Goal: Find specific page/section: Find specific page/section

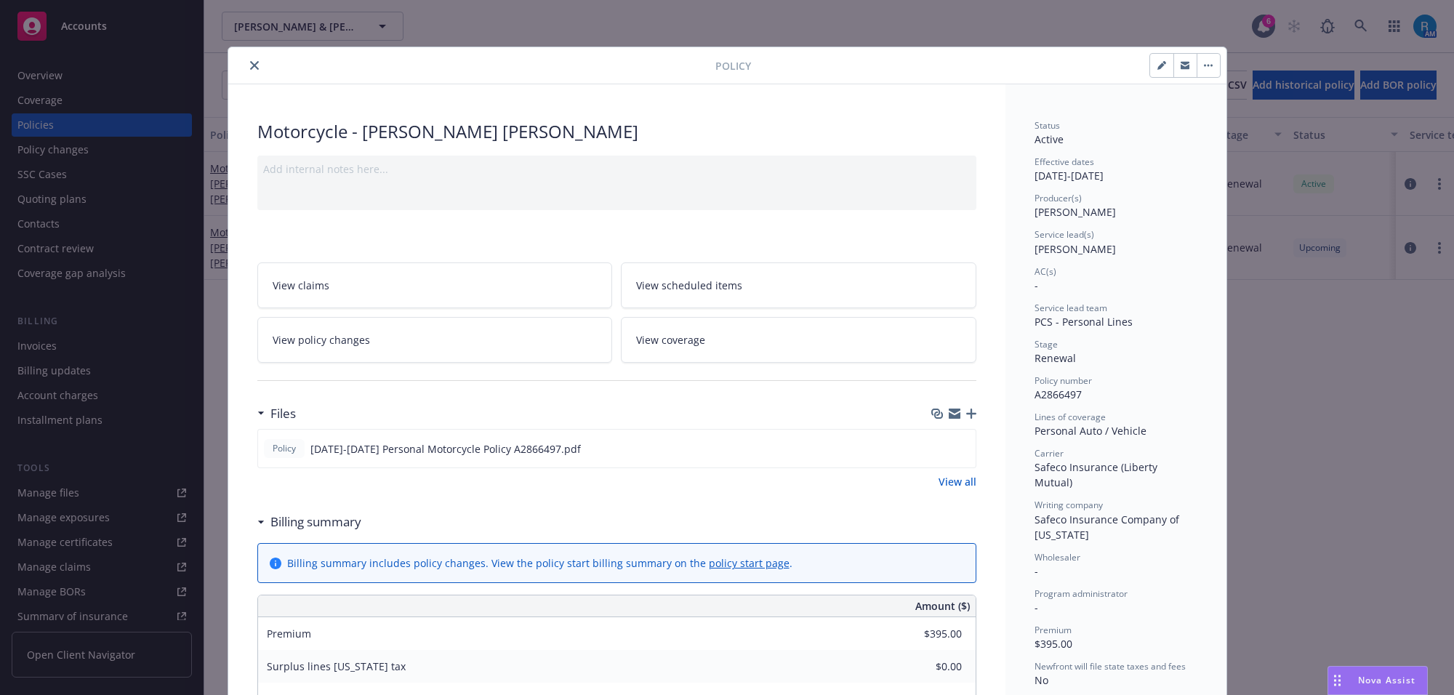
click at [250, 62] on icon "close" at bounding box center [254, 65] width 9 height 9
click at [1361, 24] on icon at bounding box center [1361, 26] width 13 height 13
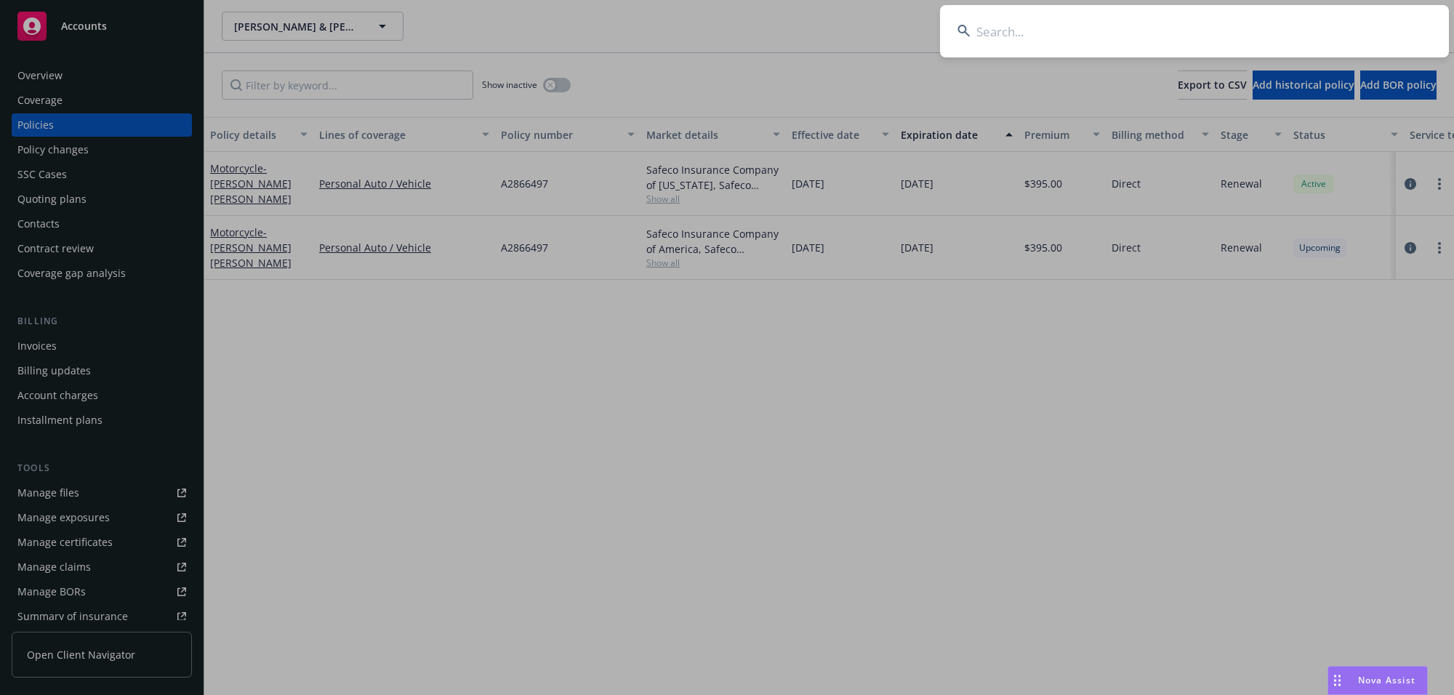
click at [1361, 24] on input at bounding box center [1194, 31] width 509 height 52
type input "[PERSON_NAME]"
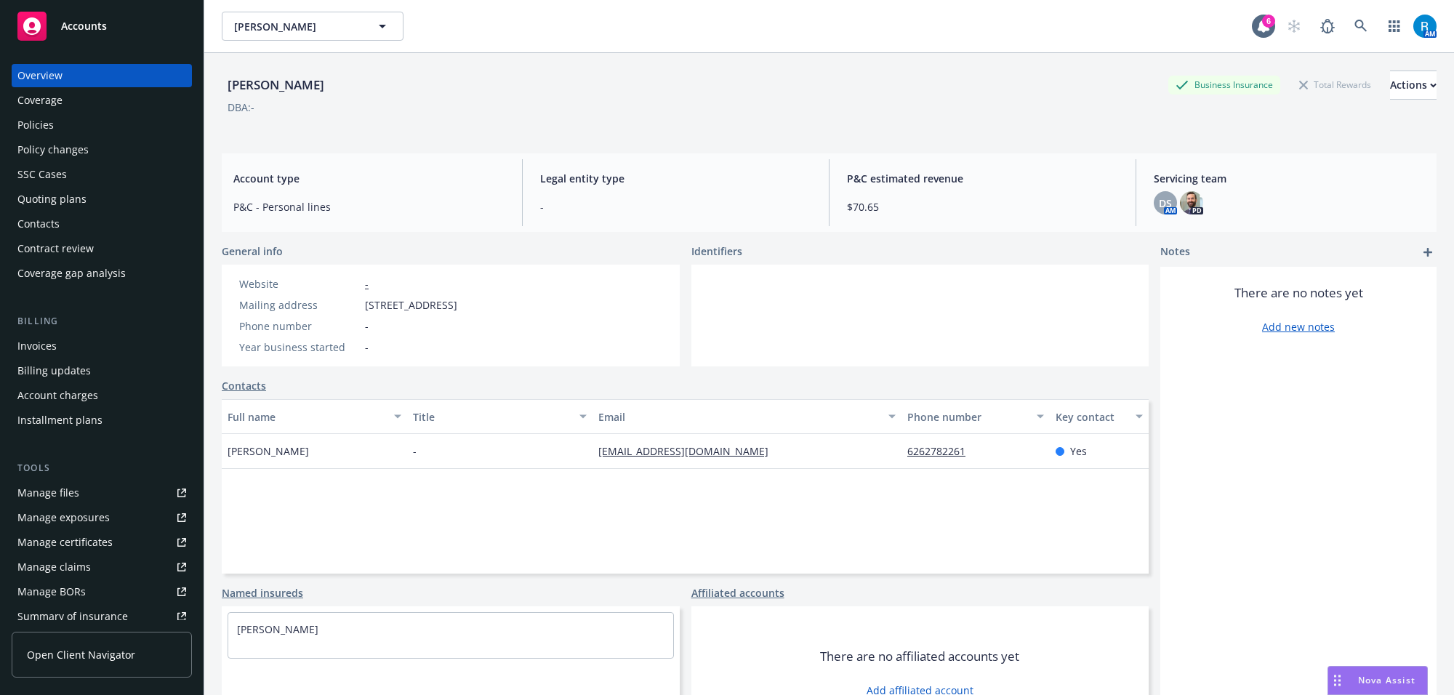
click at [42, 132] on div "Policies" at bounding box center [35, 124] width 36 height 23
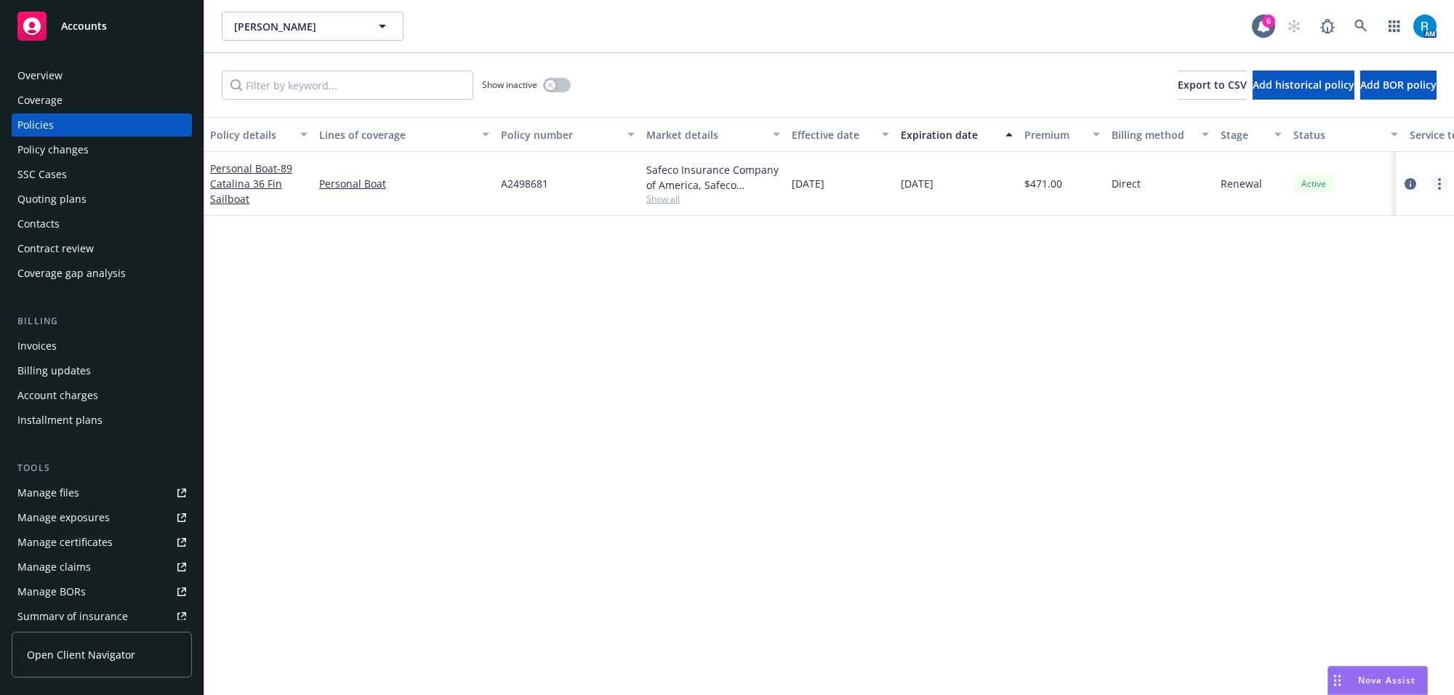
click at [1441, 188] on link "more" at bounding box center [1439, 183] width 17 height 17
click at [1371, 240] on link "Renew with incumbent" at bounding box center [1363, 242] width 171 height 29
select select "12"
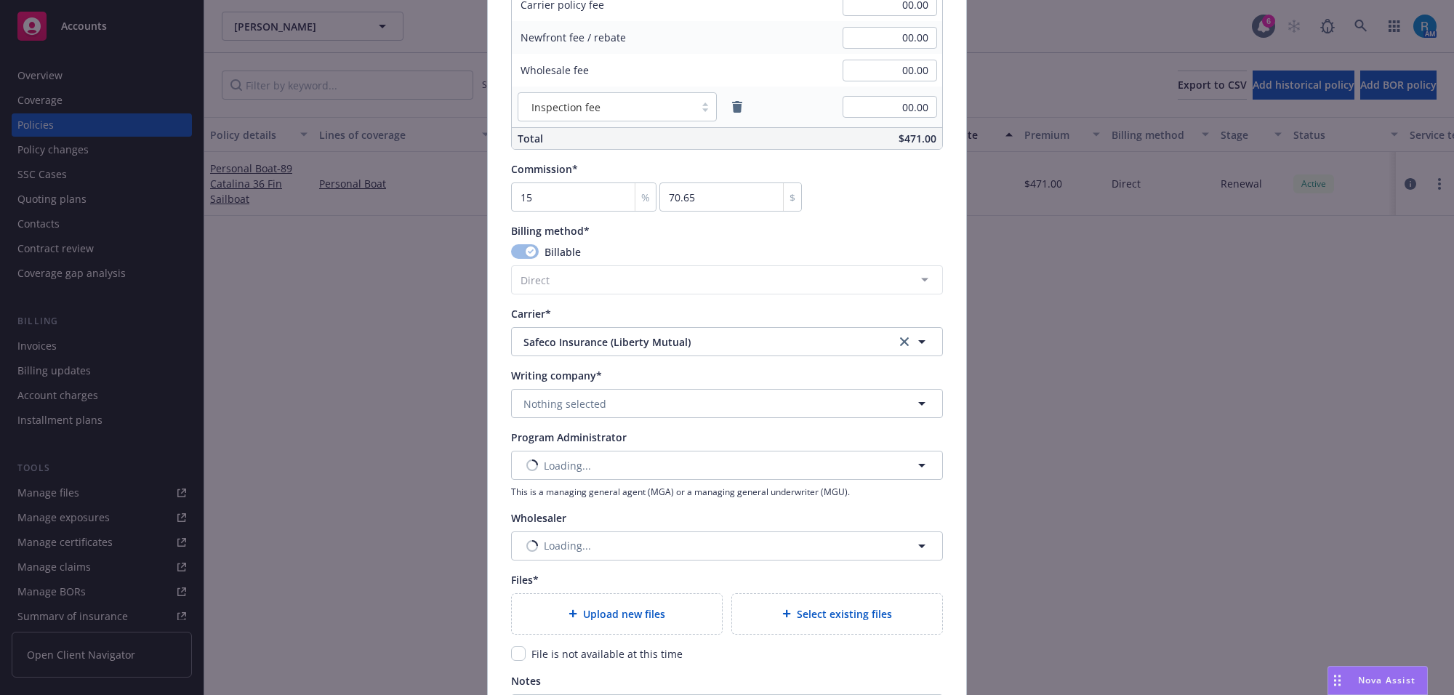
scroll to position [1248, 0]
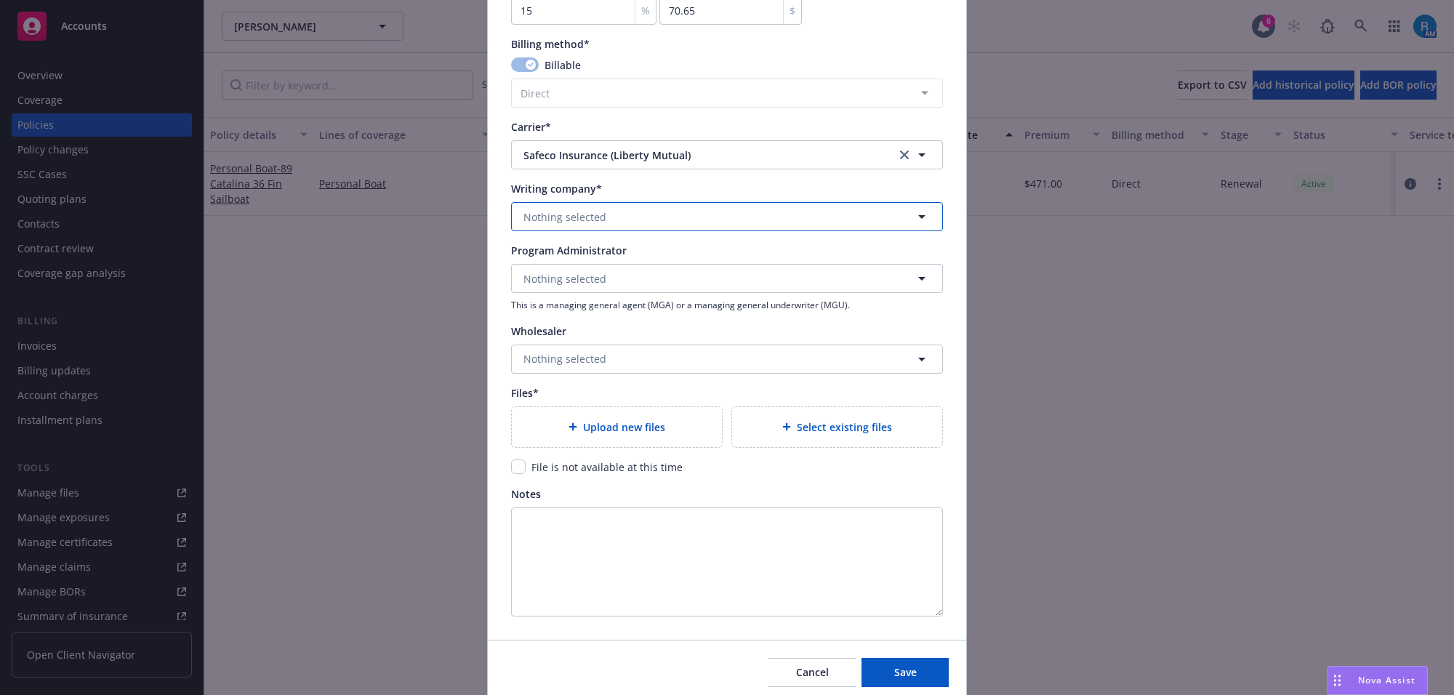
click at [560, 229] on button "Nothing selected" at bounding box center [727, 216] width 432 height 29
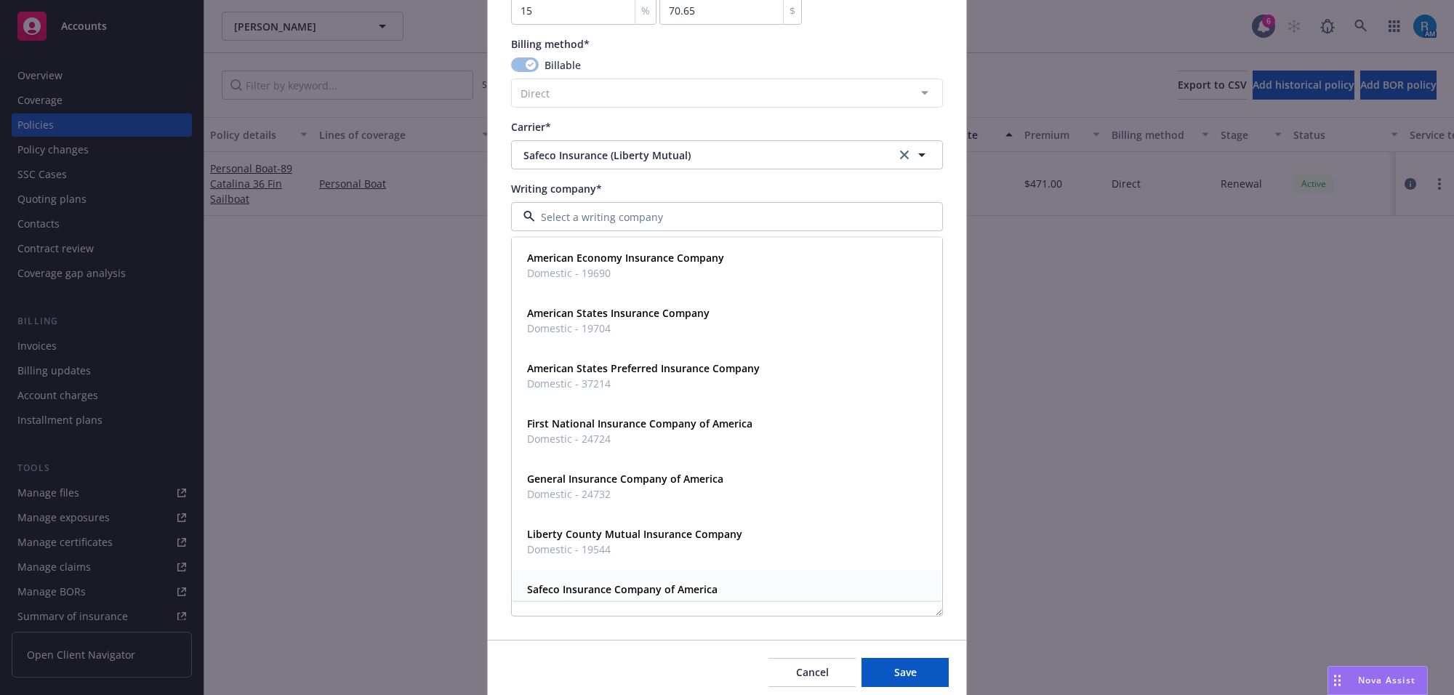
click at [625, 585] on strong "Safeco Insurance Company of America" at bounding box center [622, 590] width 191 height 14
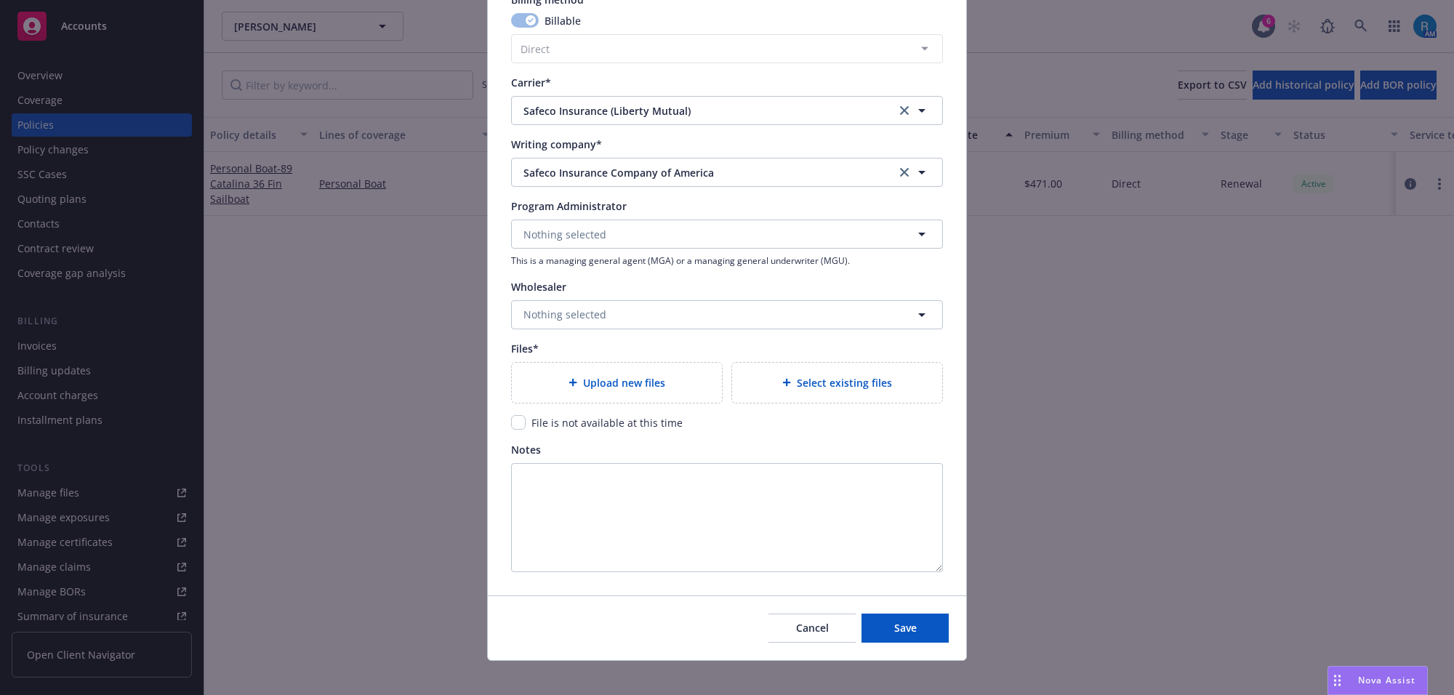
scroll to position [1305, 0]
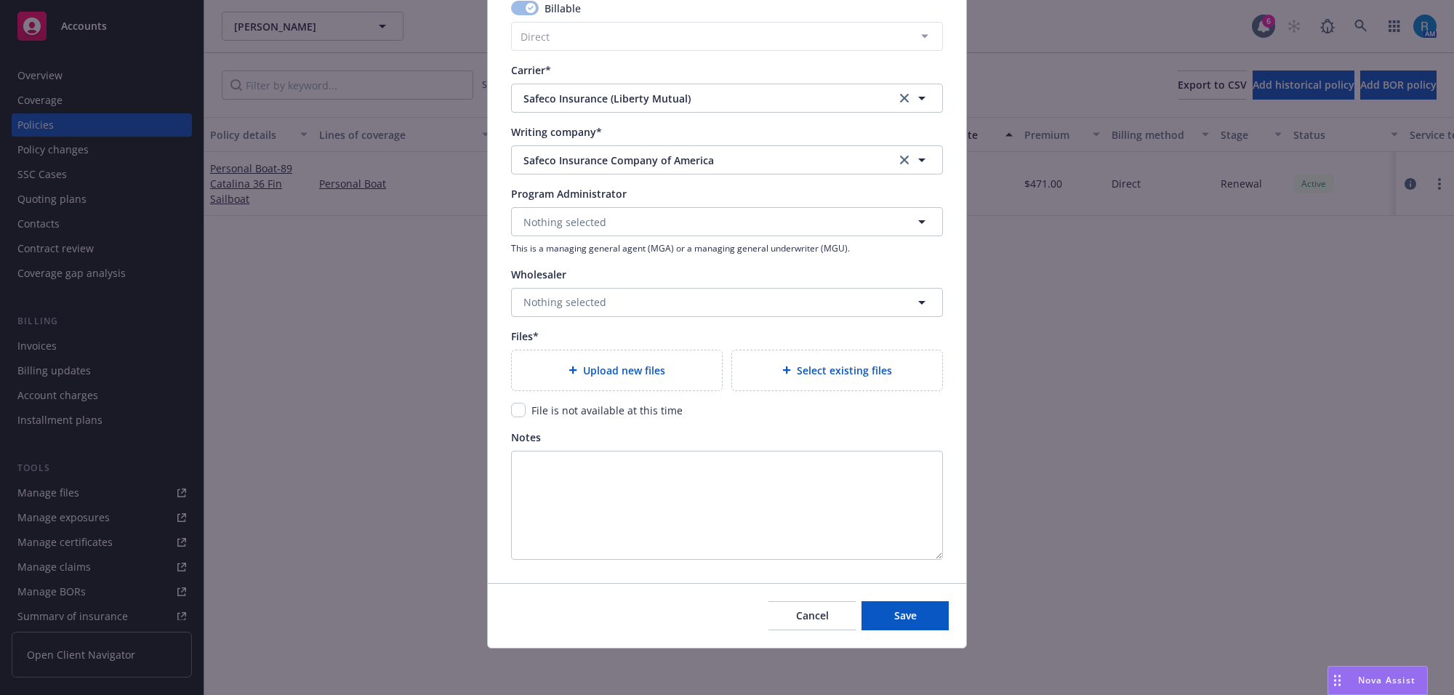
click at [583, 364] on span "Upload new files" at bounding box center [624, 370] width 82 height 15
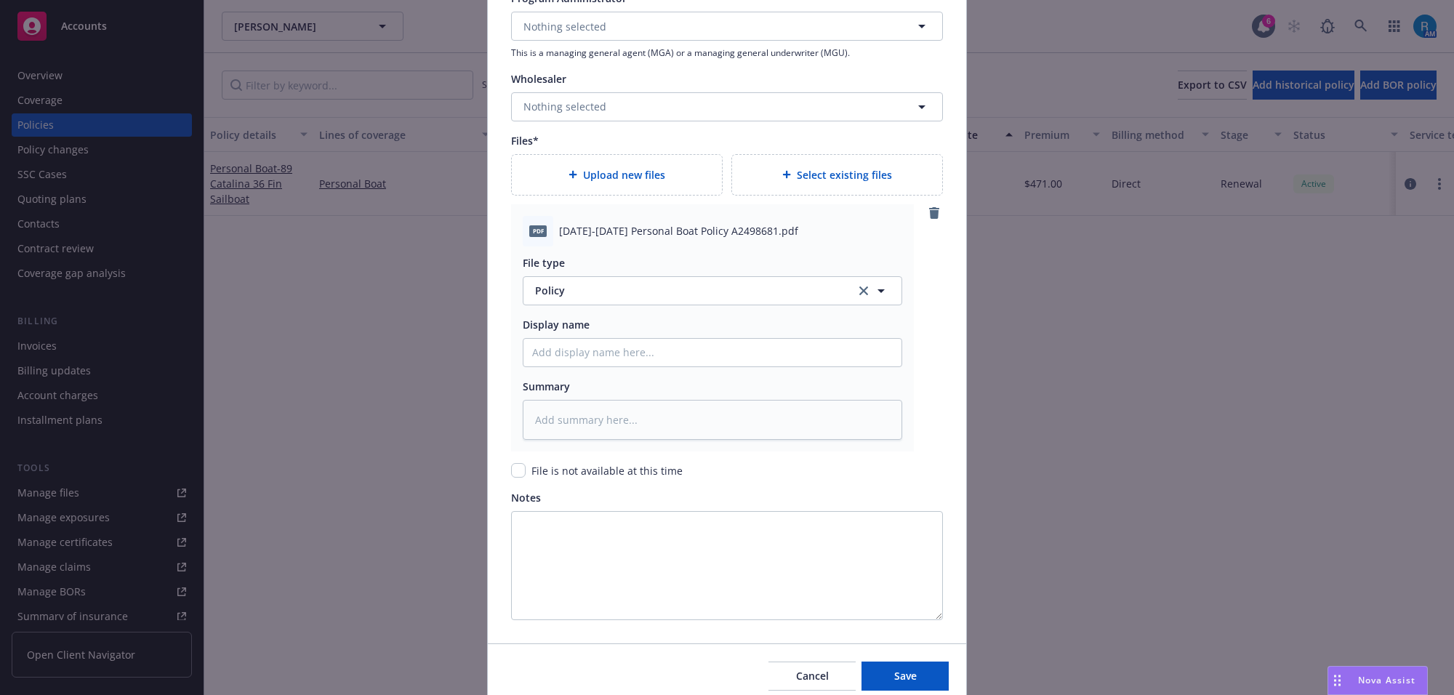
scroll to position [1561, 0]
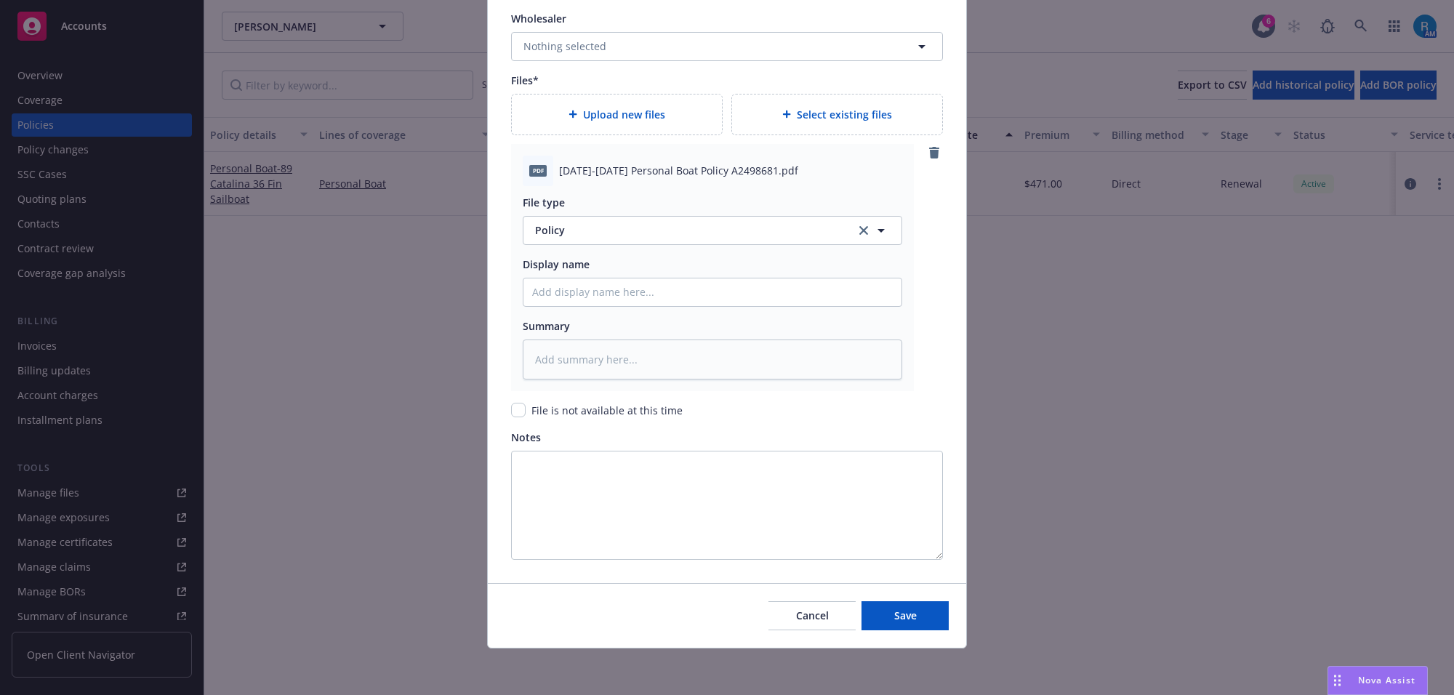
click at [579, 270] on div "Display name" at bounding box center [556, 264] width 67 height 15
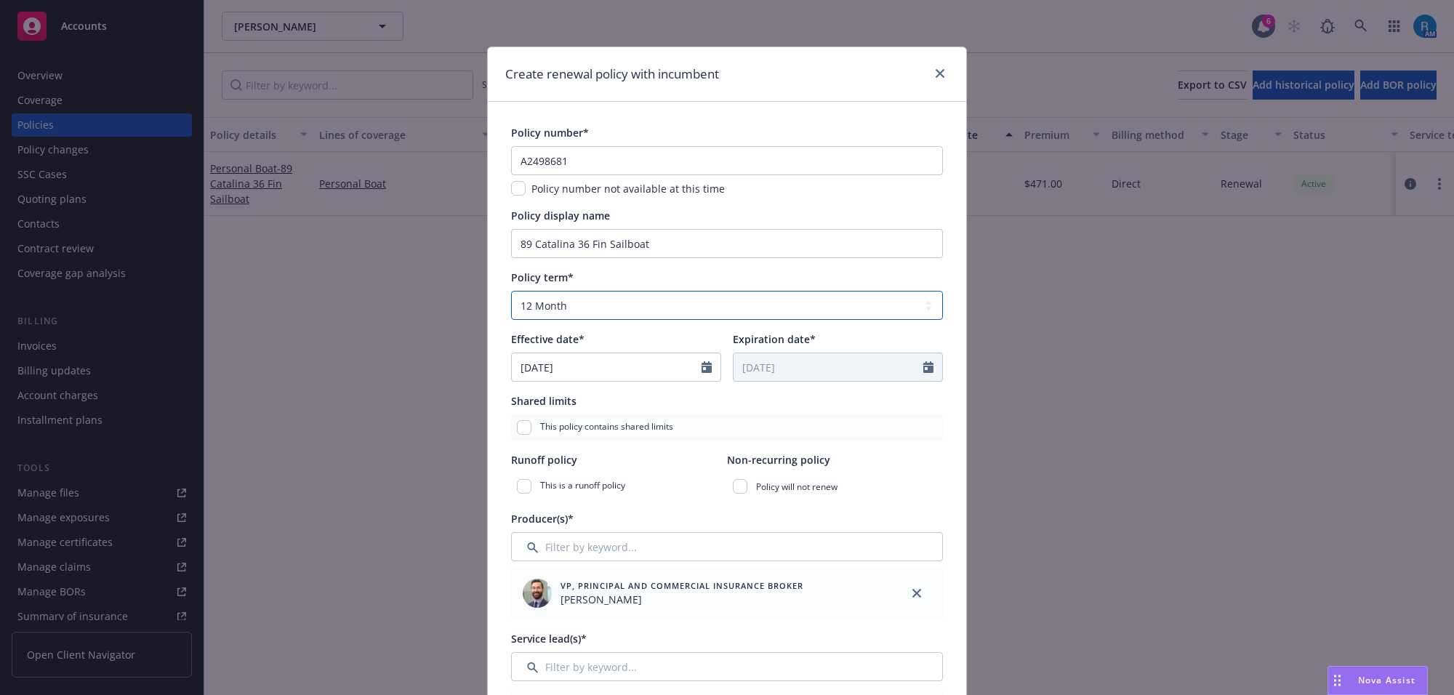
drag, startPoint x: 593, startPoint y: 297, endPoint x: 597, endPoint y: 304, distance: 8.5
click at [594, 296] on select "Select policy term 12 Month 6 Month 4 Month 3 Month 2 Month 1 Month 36 Month (3…" at bounding box center [727, 305] width 432 height 29
click at [607, 303] on select "Select policy term 12 Month 6 Month 4 Month 3 Month 2 Month 1 Month 36 Month (3…" at bounding box center [727, 305] width 432 height 29
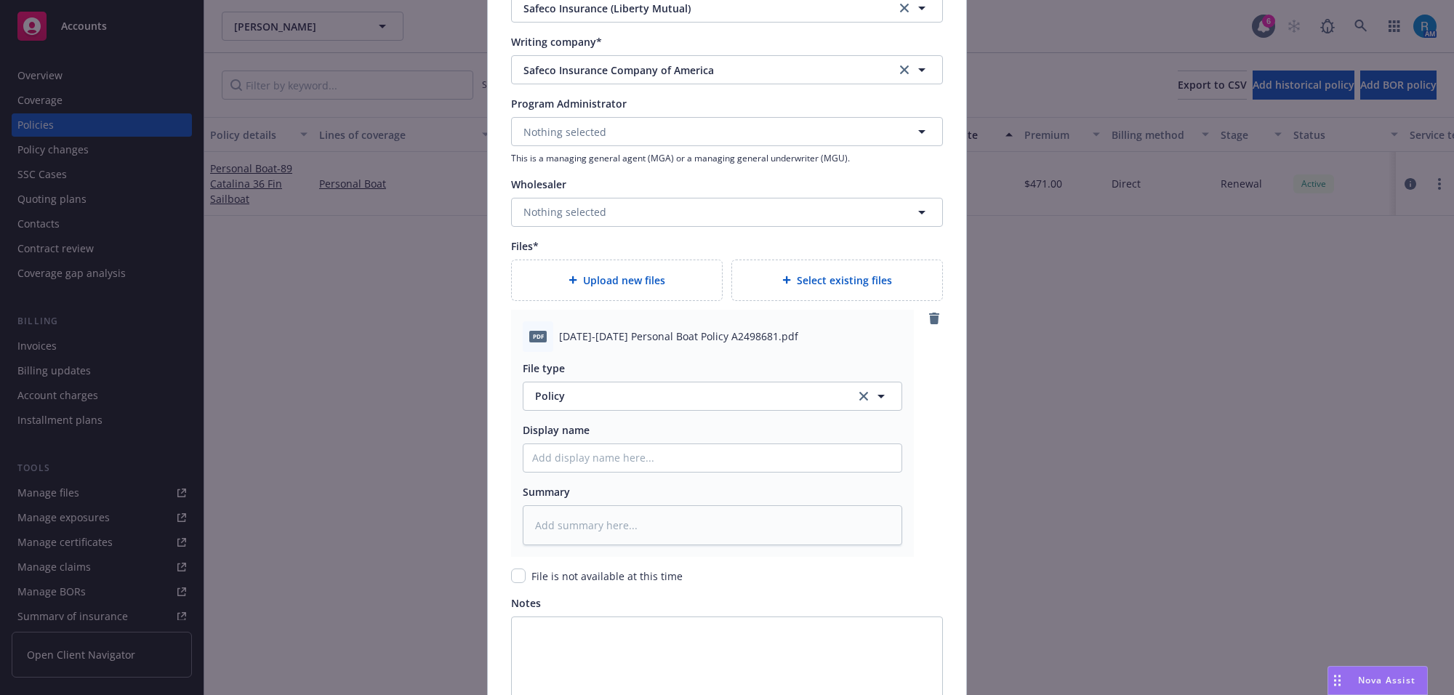
scroll to position [1364, 0]
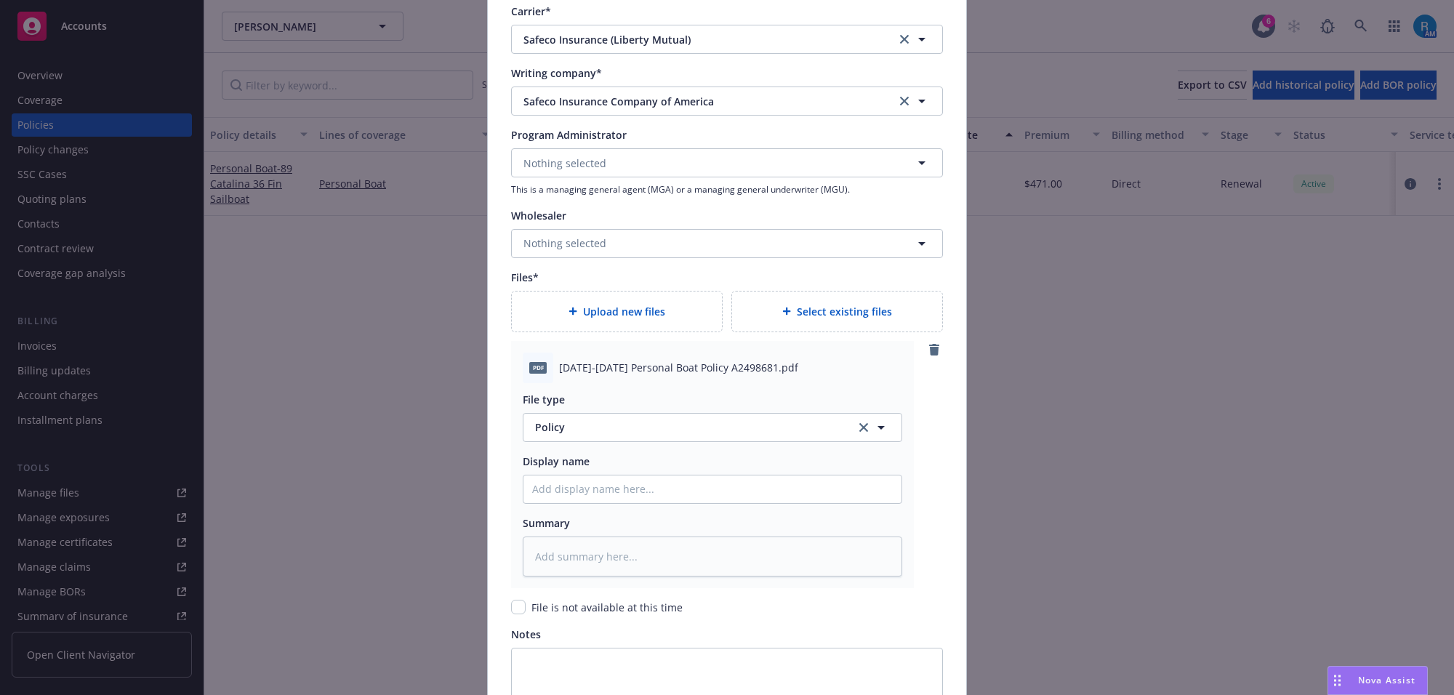
click at [583, 311] on span "Upload new files" at bounding box center [624, 311] width 82 height 15
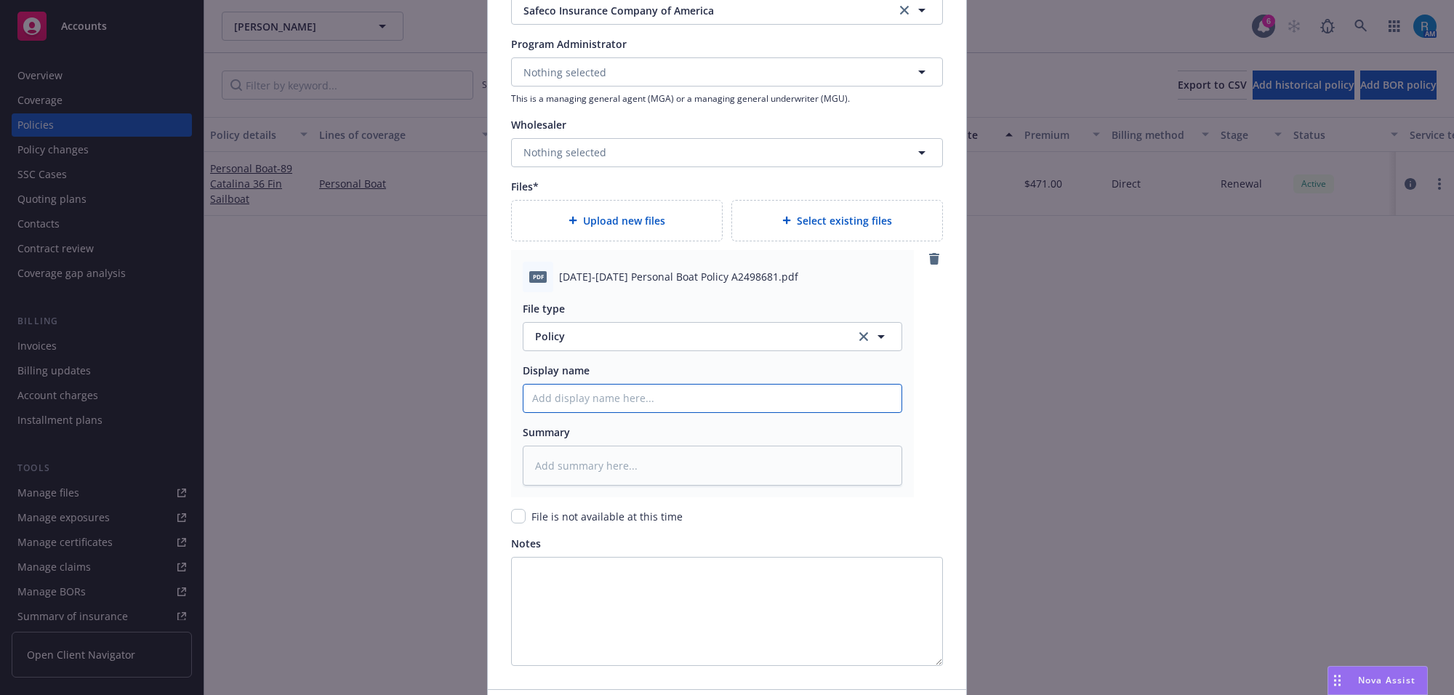
drag, startPoint x: 571, startPoint y: 400, endPoint x: 593, endPoint y: 407, distance: 23.0
click at [571, 400] on input "Policy display name" at bounding box center [713, 399] width 378 height 28
paste input "[DATE]-[DATE] Personal Boat Policy A2498681"
type textarea "x"
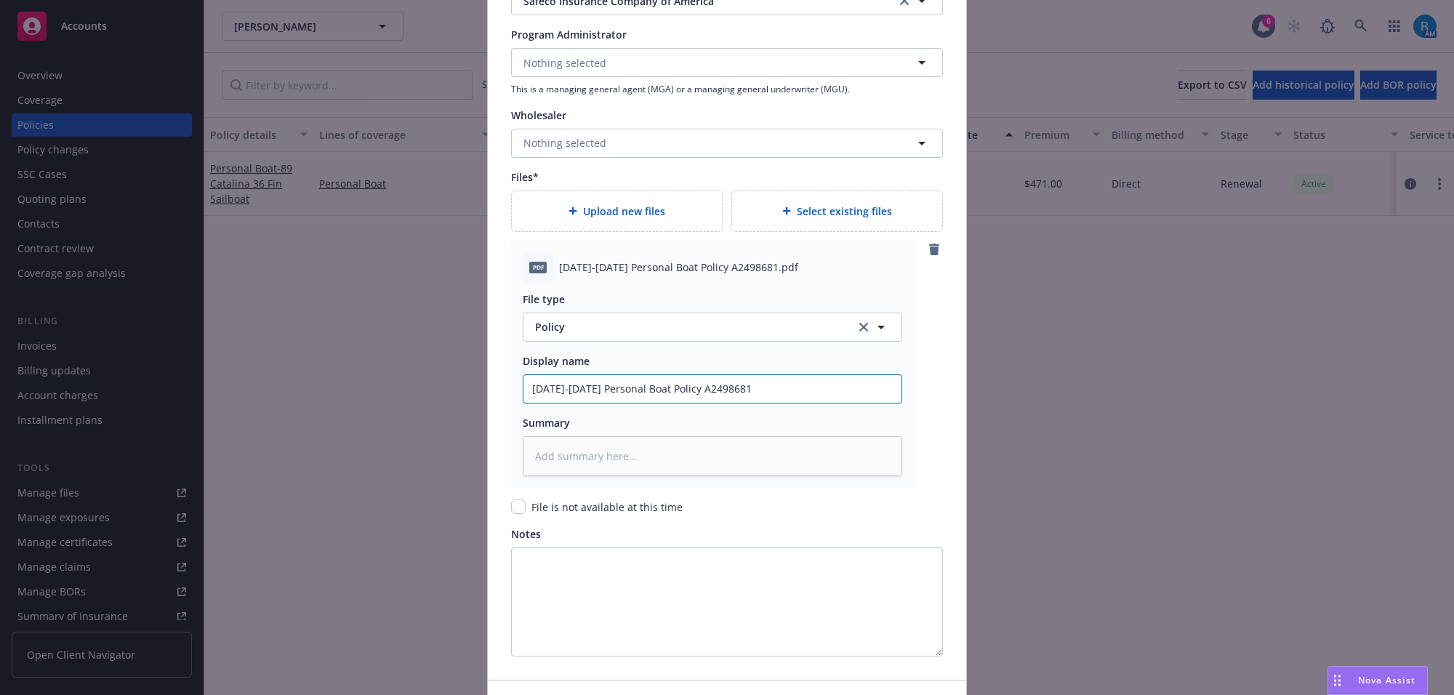
scroll to position [1561, 0]
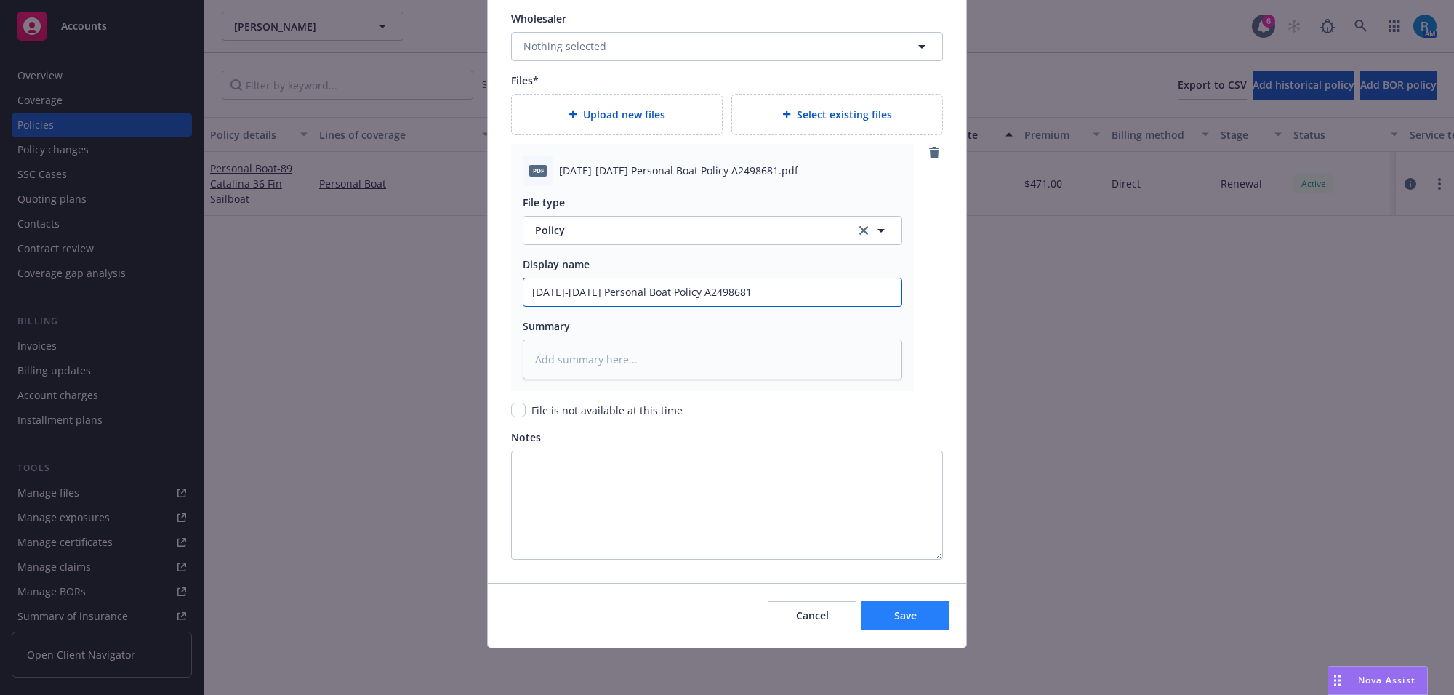
type input "[DATE]-[DATE] Personal Boat Policy A2498681"
click at [877, 611] on button "Save" at bounding box center [905, 615] width 87 height 29
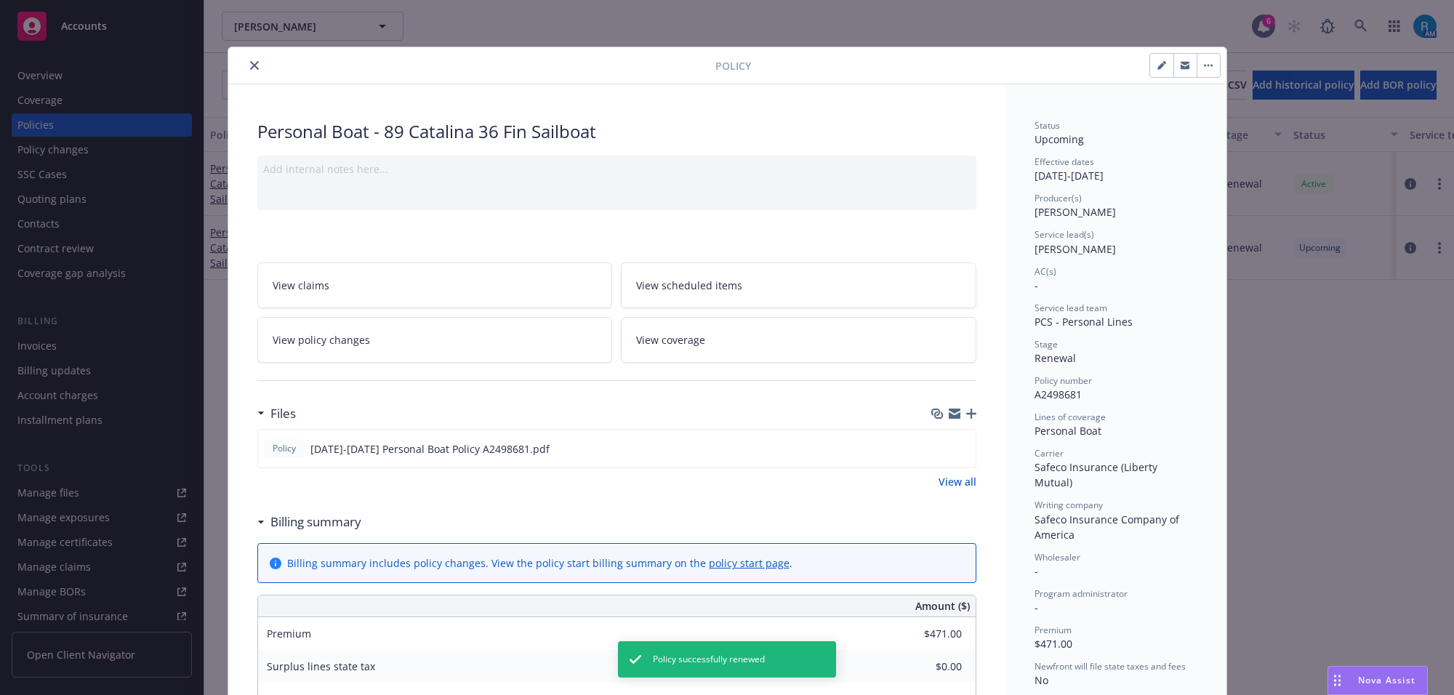
click at [252, 67] on icon "close" at bounding box center [254, 65] width 9 height 9
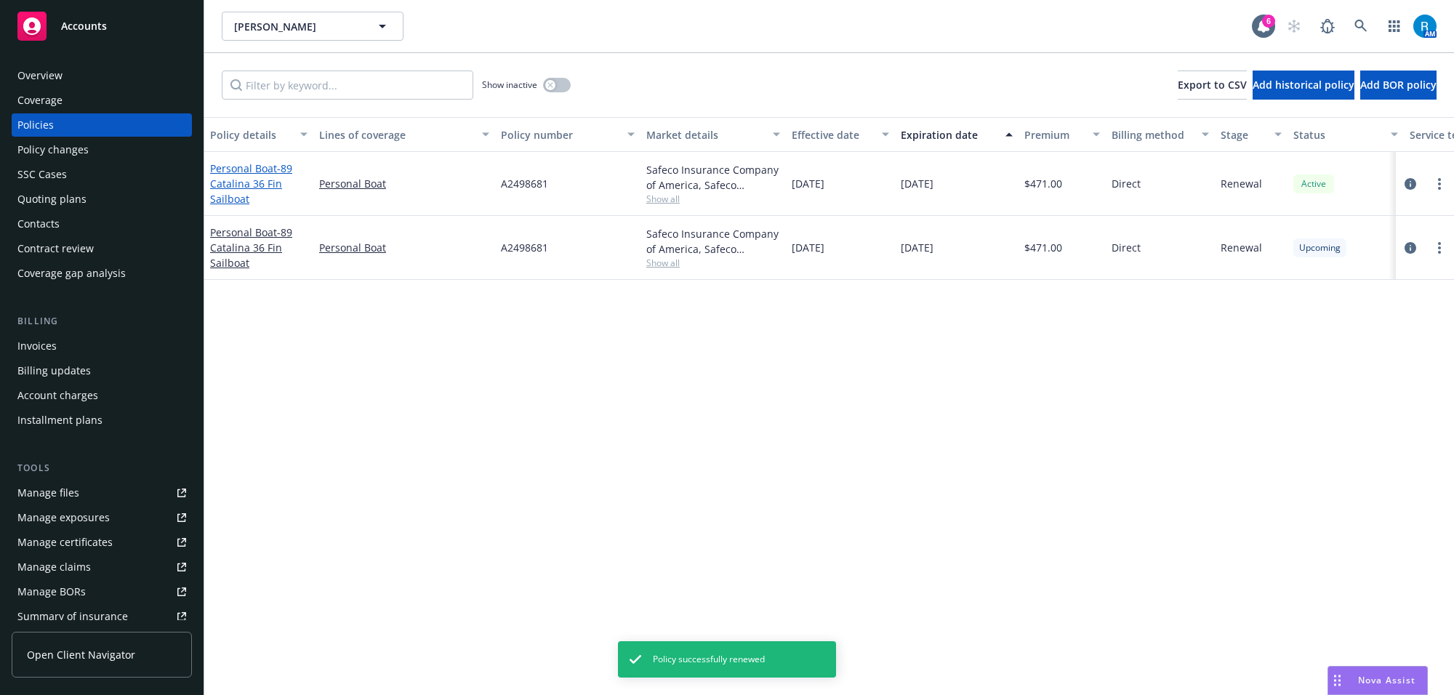
click at [241, 169] on link "Personal Boat - 89 Catalina 36 Fin Sailboat" at bounding box center [251, 183] width 82 height 44
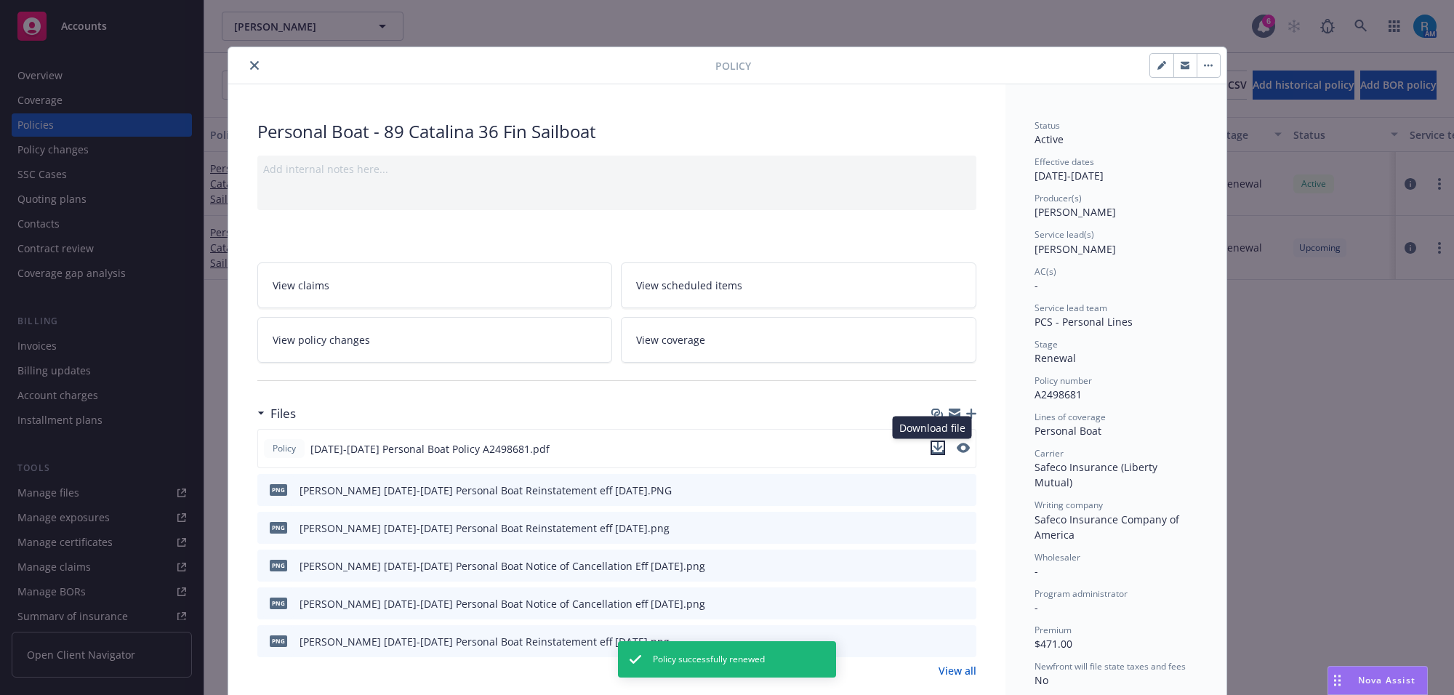
click at [933, 445] on icon "download file" at bounding box center [938, 448] width 12 height 12
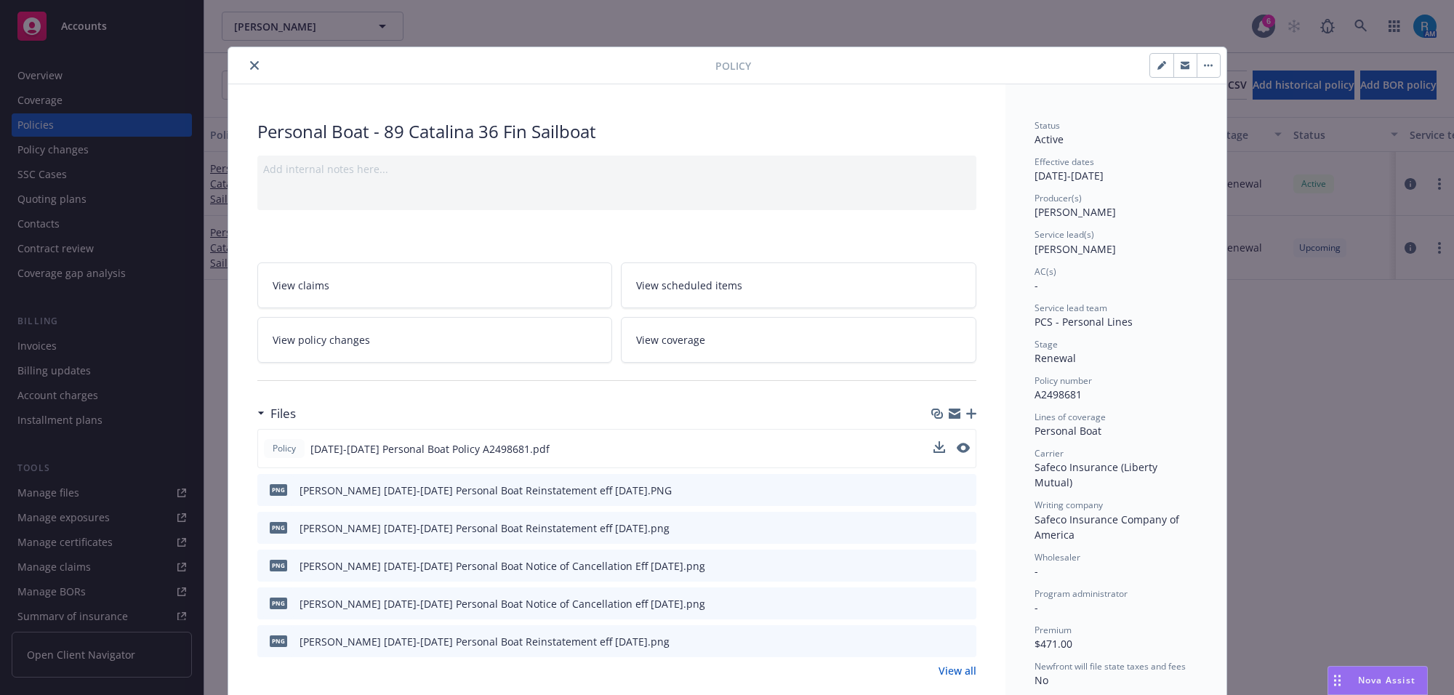
click at [250, 65] on icon "close" at bounding box center [254, 65] width 9 height 9
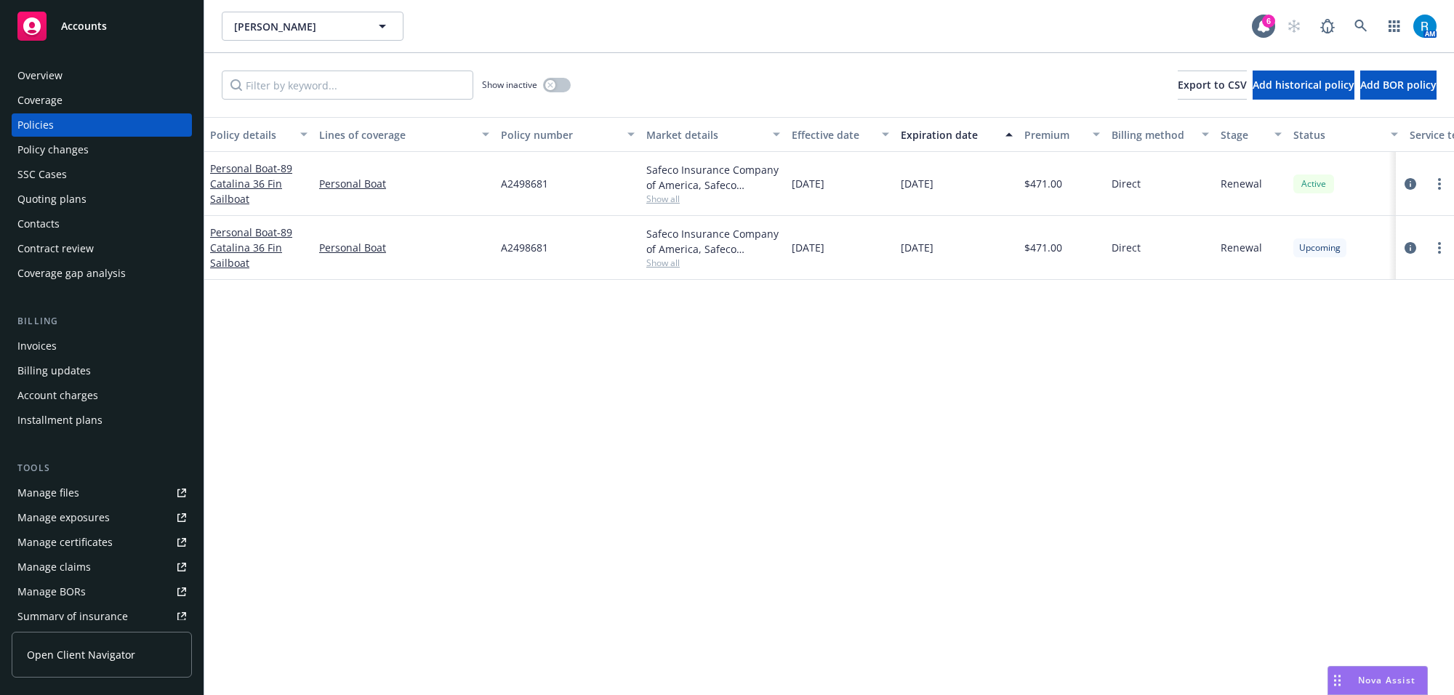
click at [92, 79] on div "Overview" at bounding box center [101, 75] width 169 height 23
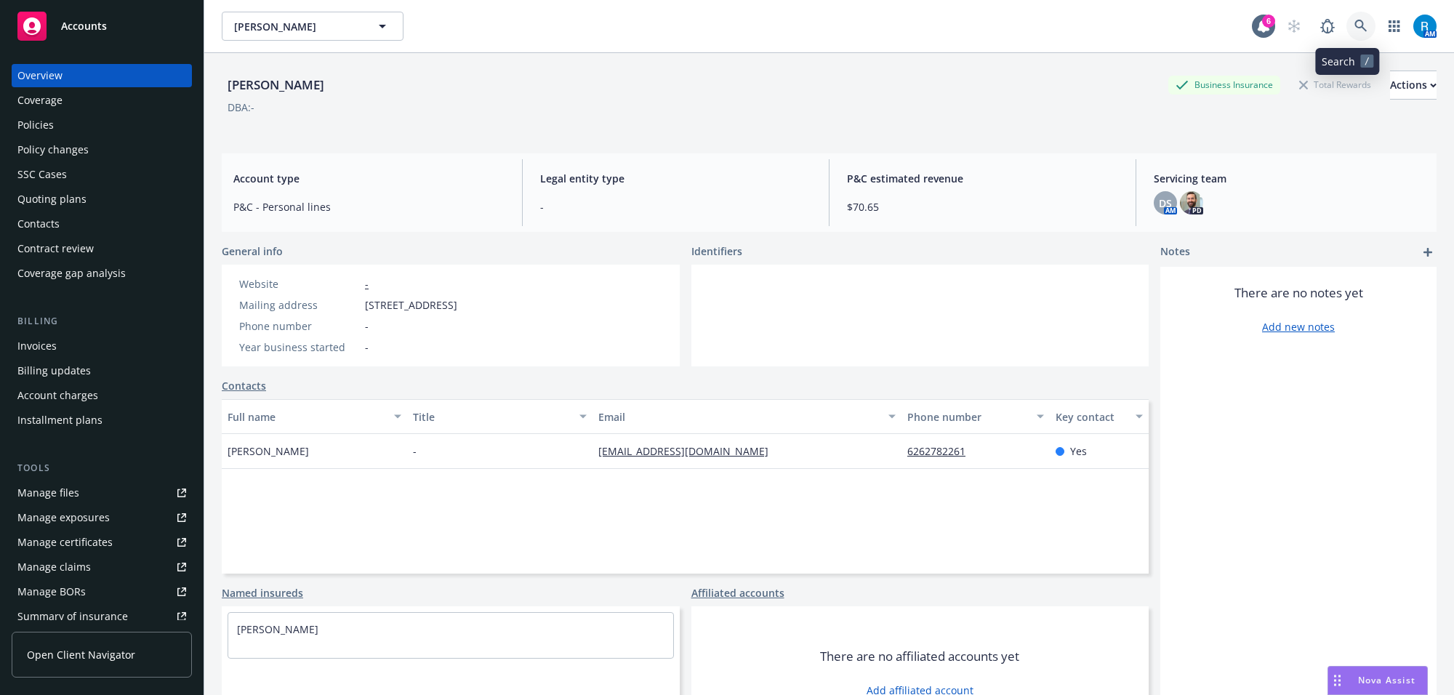
click at [1355, 23] on icon at bounding box center [1361, 26] width 13 height 13
click at [63, 120] on div "Policies" at bounding box center [101, 124] width 169 height 23
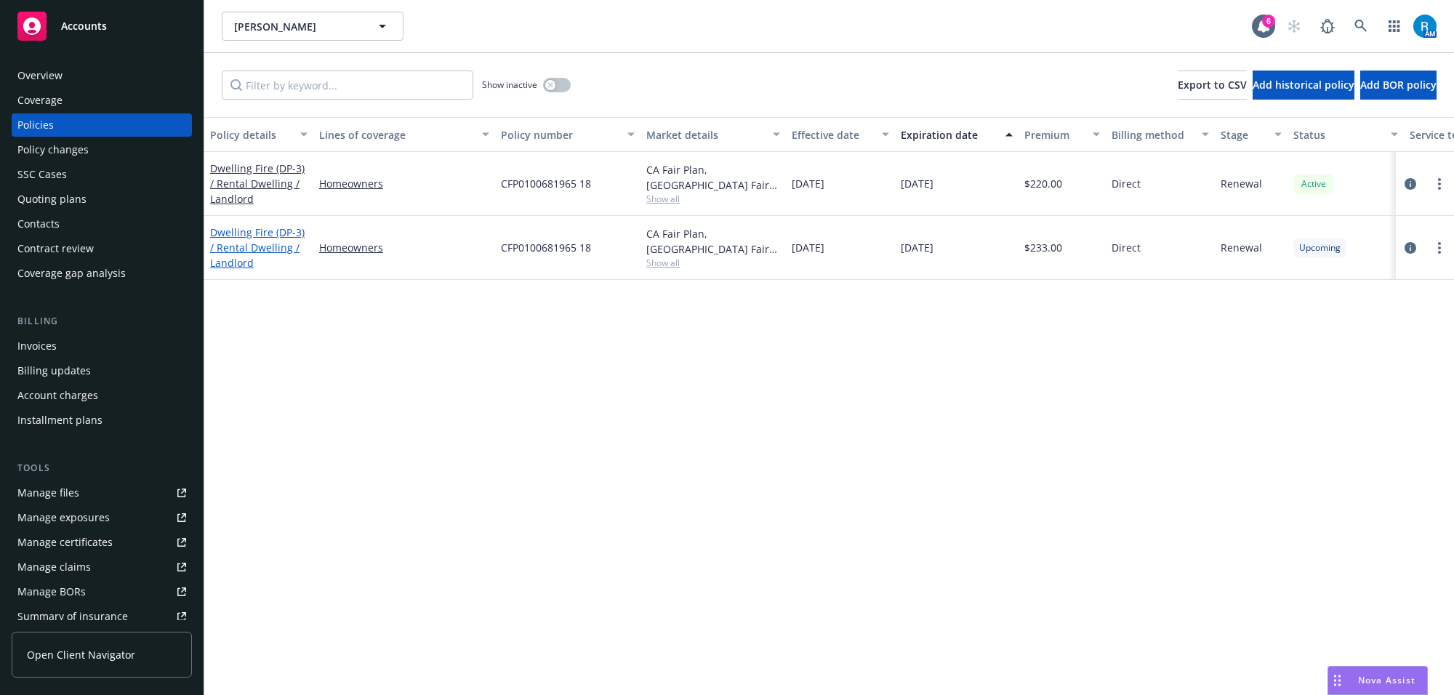
click at [238, 244] on link "Dwelling Fire (DP-3) / Rental Dwelling / Landlord" at bounding box center [257, 247] width 95 height 44
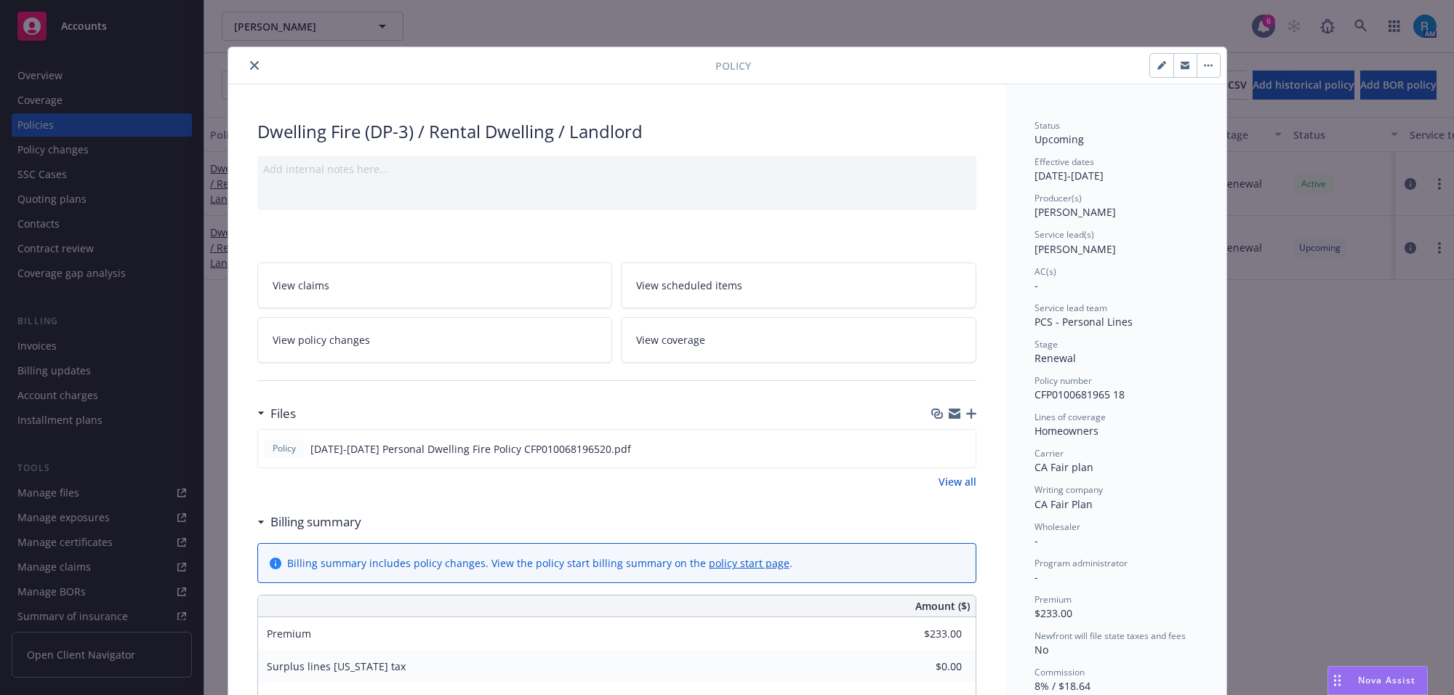
click at [689, 286] on span "View scheduled items" at bounding box center [689, 285] width 106 height 15
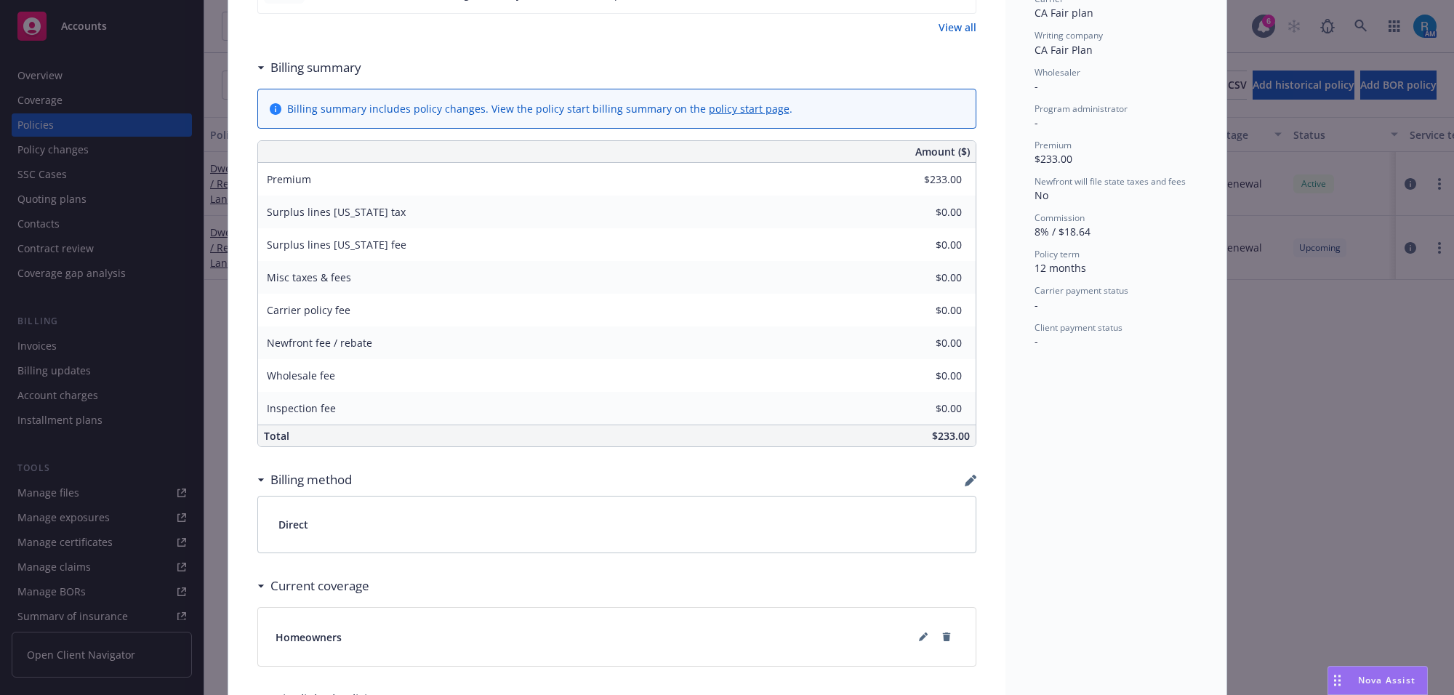
scroll to position [684, 0]
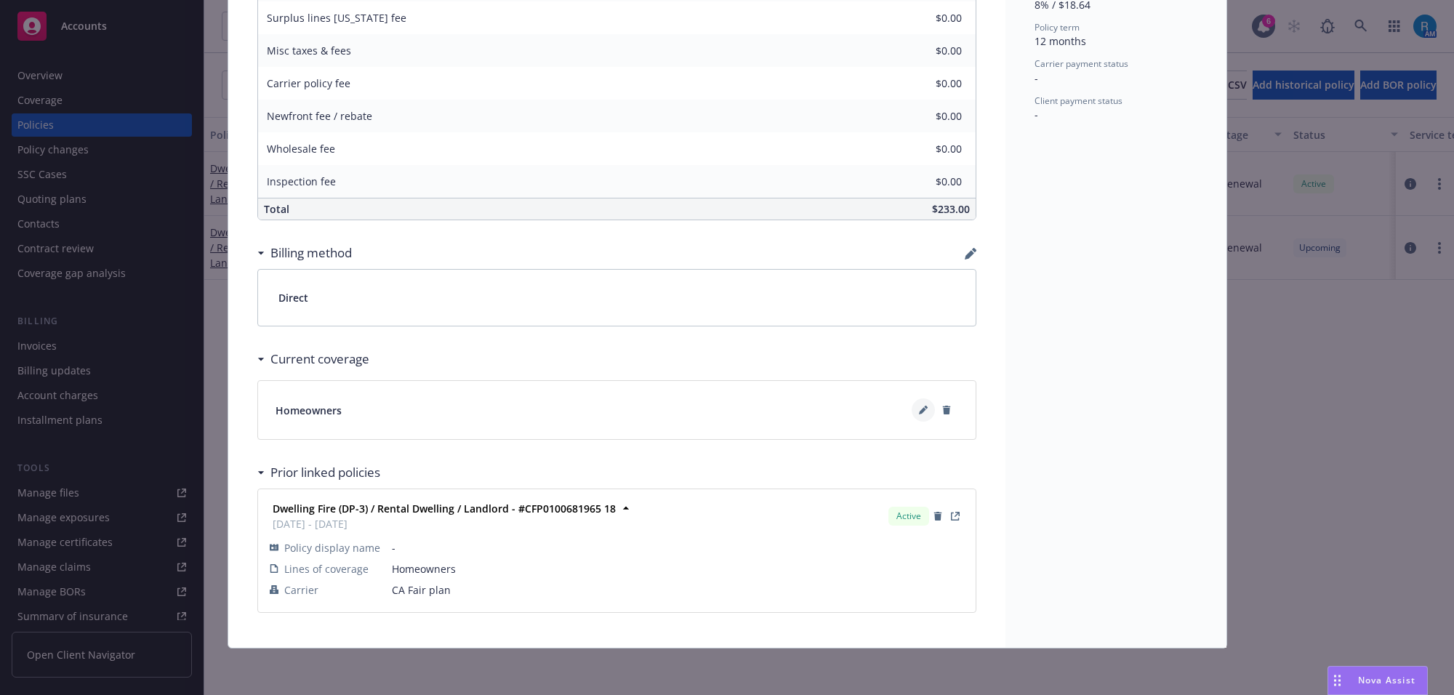
click at [919, 411] on icon at bounding box center [923, 410] width 9 height 9
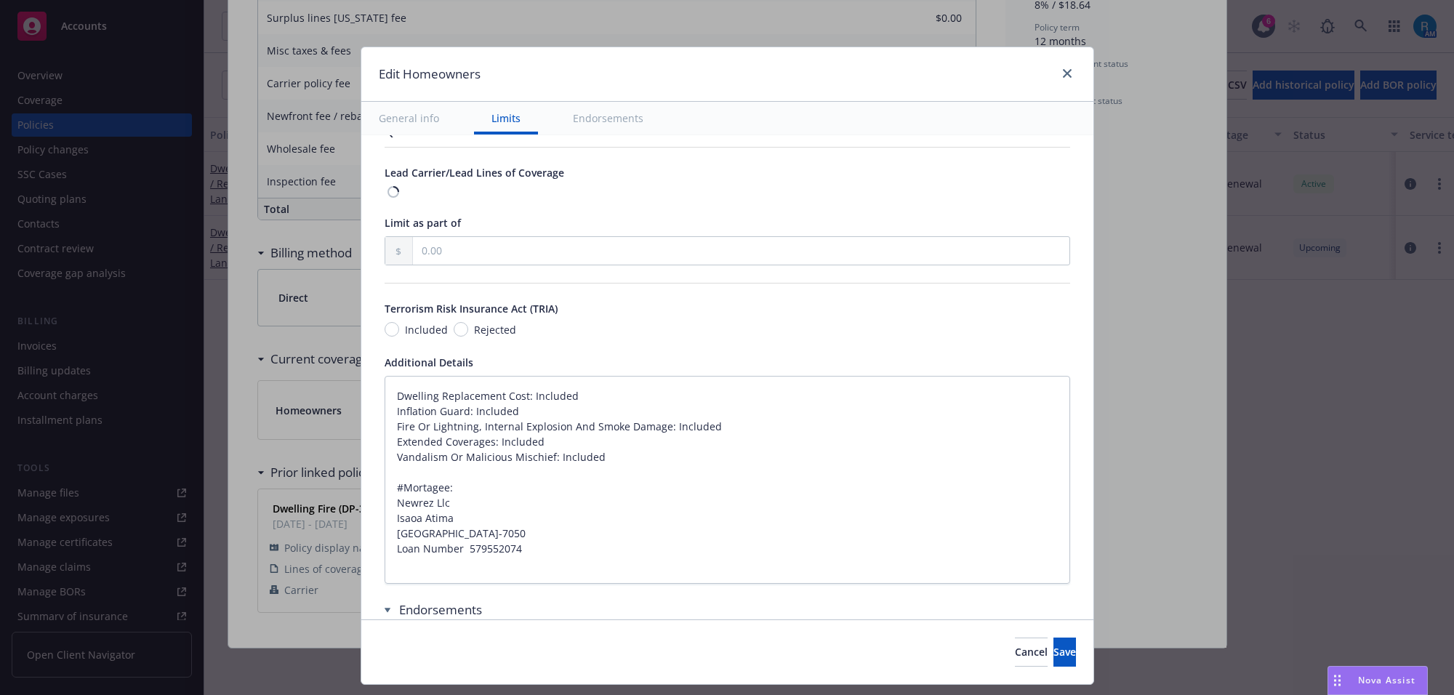
type textarea "x"
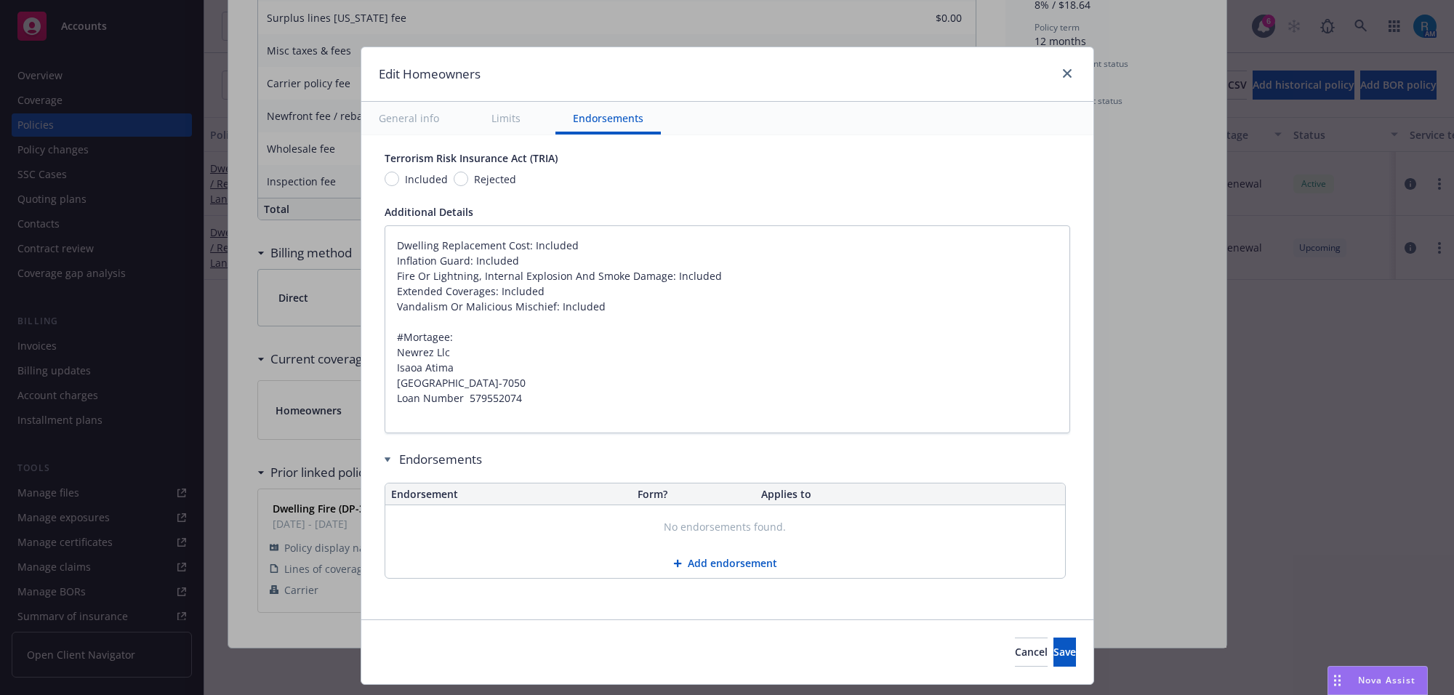
scroll to position [915, 0]
click at [1015, 655] on span "Cancel" at bounding box center [1031, 652] width 33 height 14
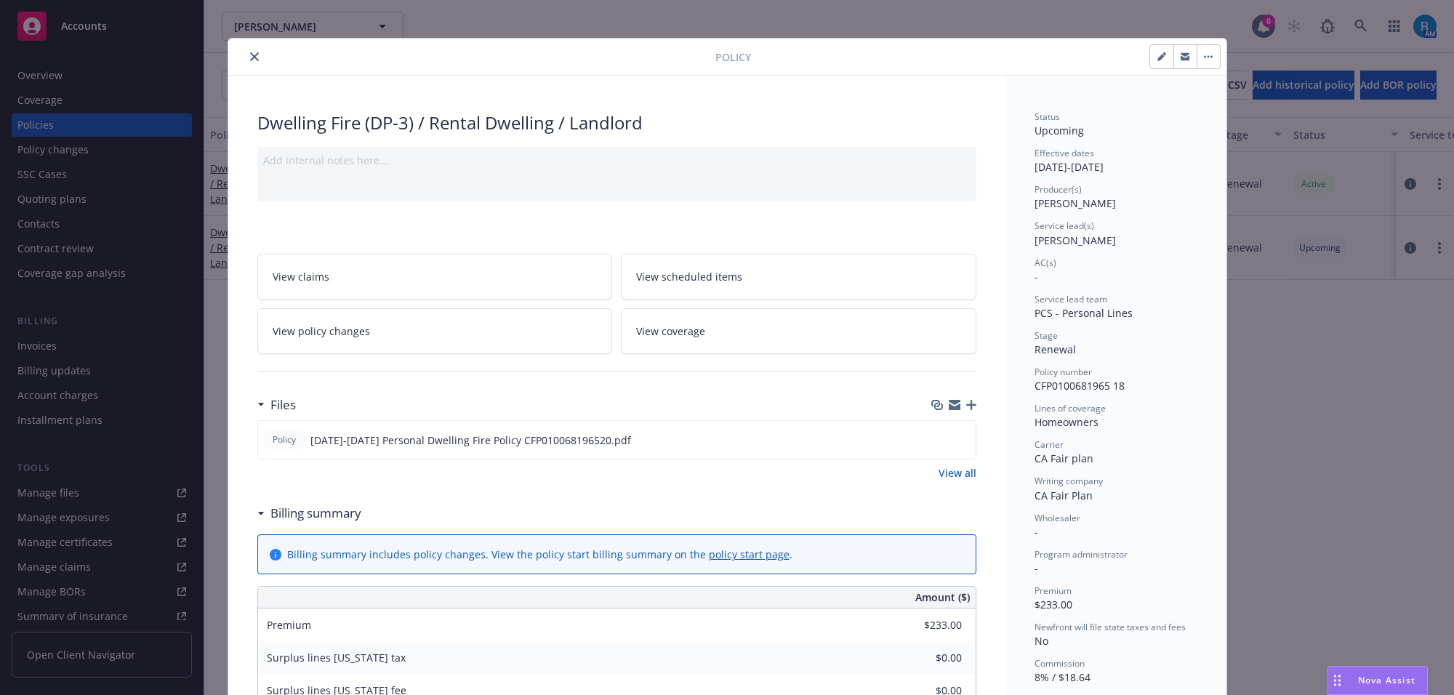
scroll to position [0, 0]
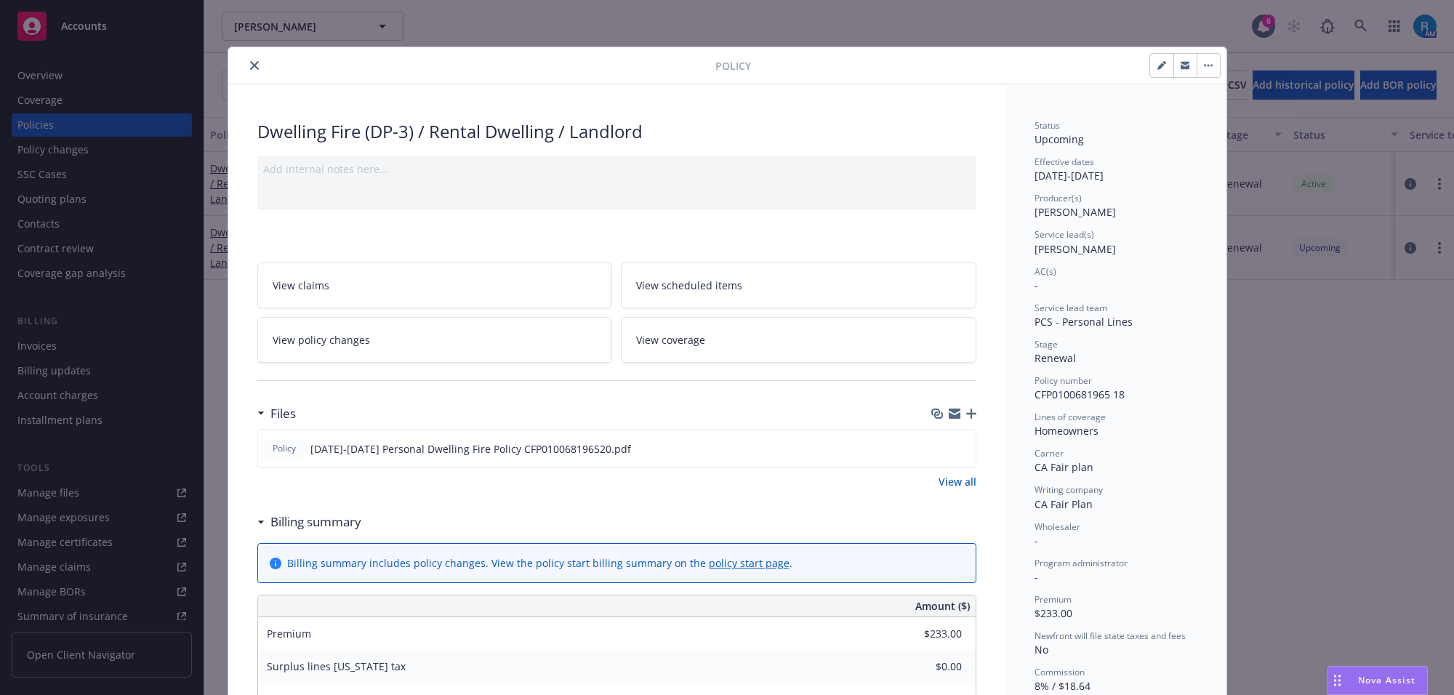
click at [250, 65] on icon "close" at bounding box center [254, 65] width 9 height 9
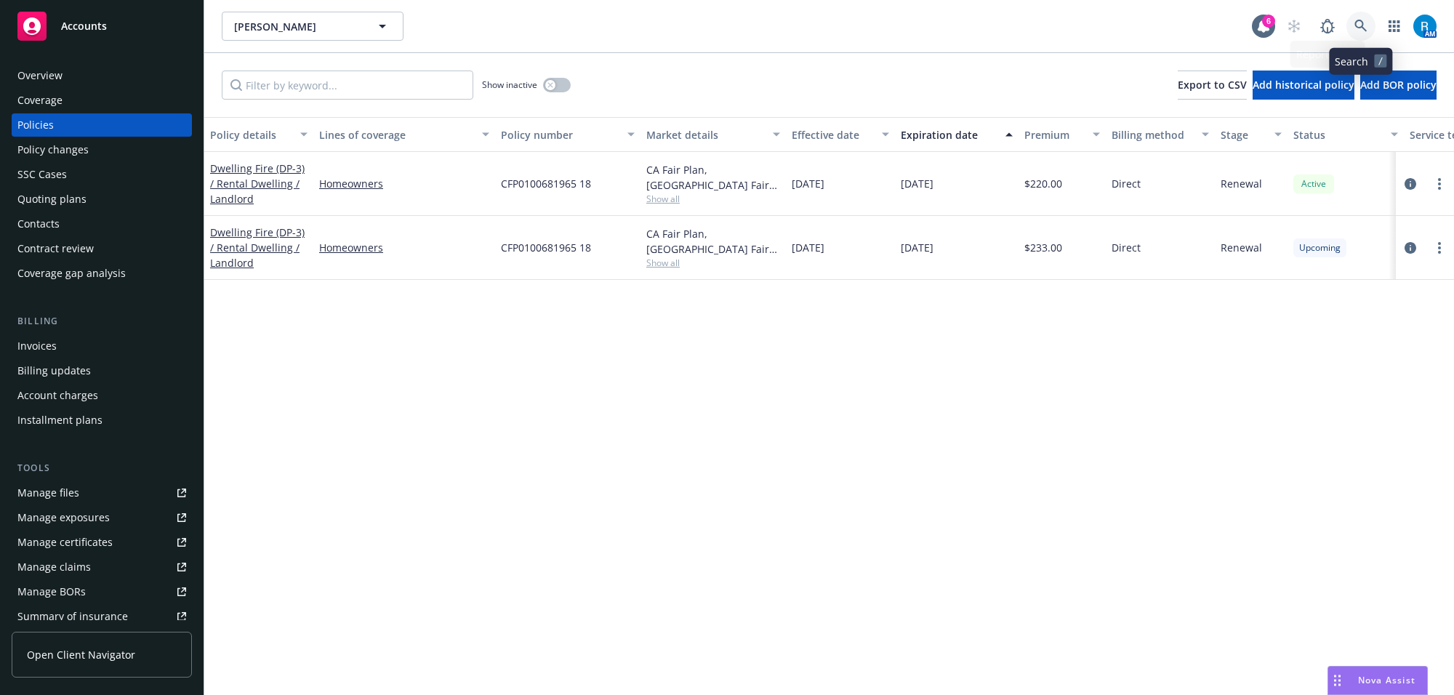
click at [1369, 26] on link at bounding box center [1361, 26] width 29 height 29
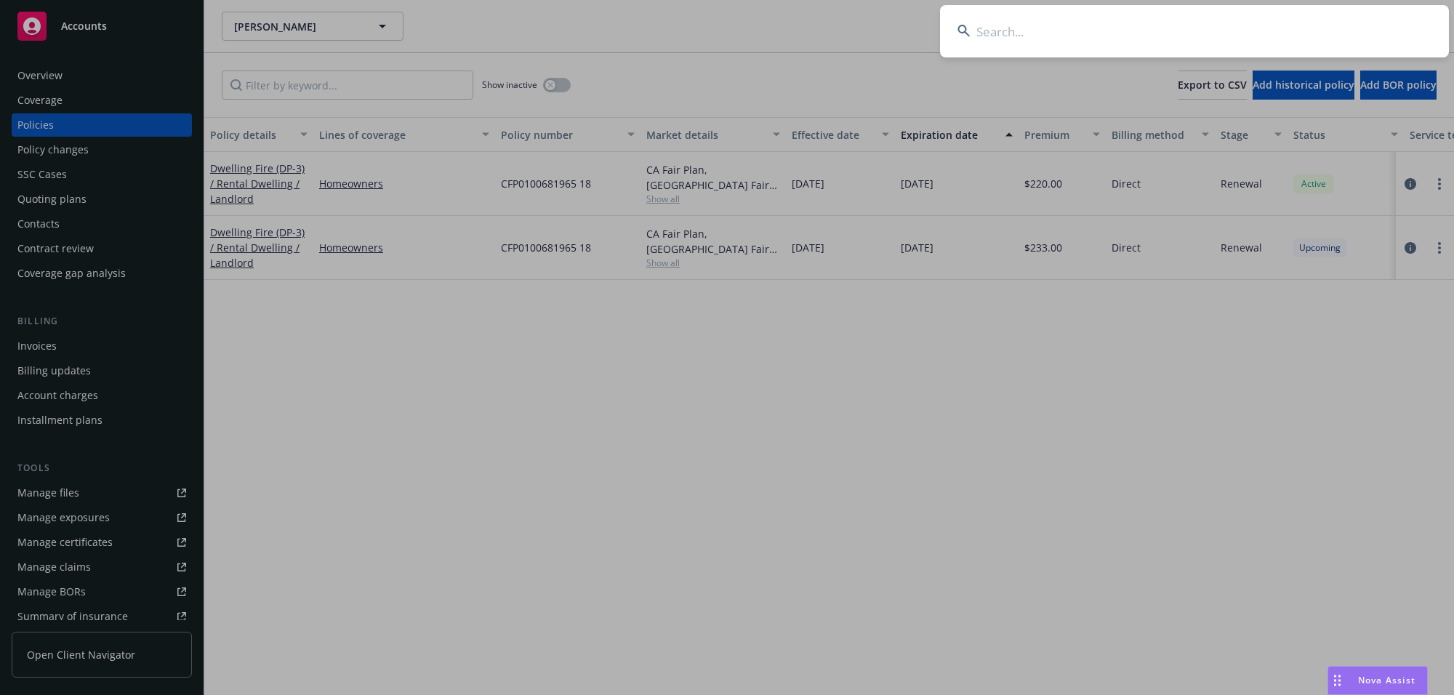
type input "King Family"
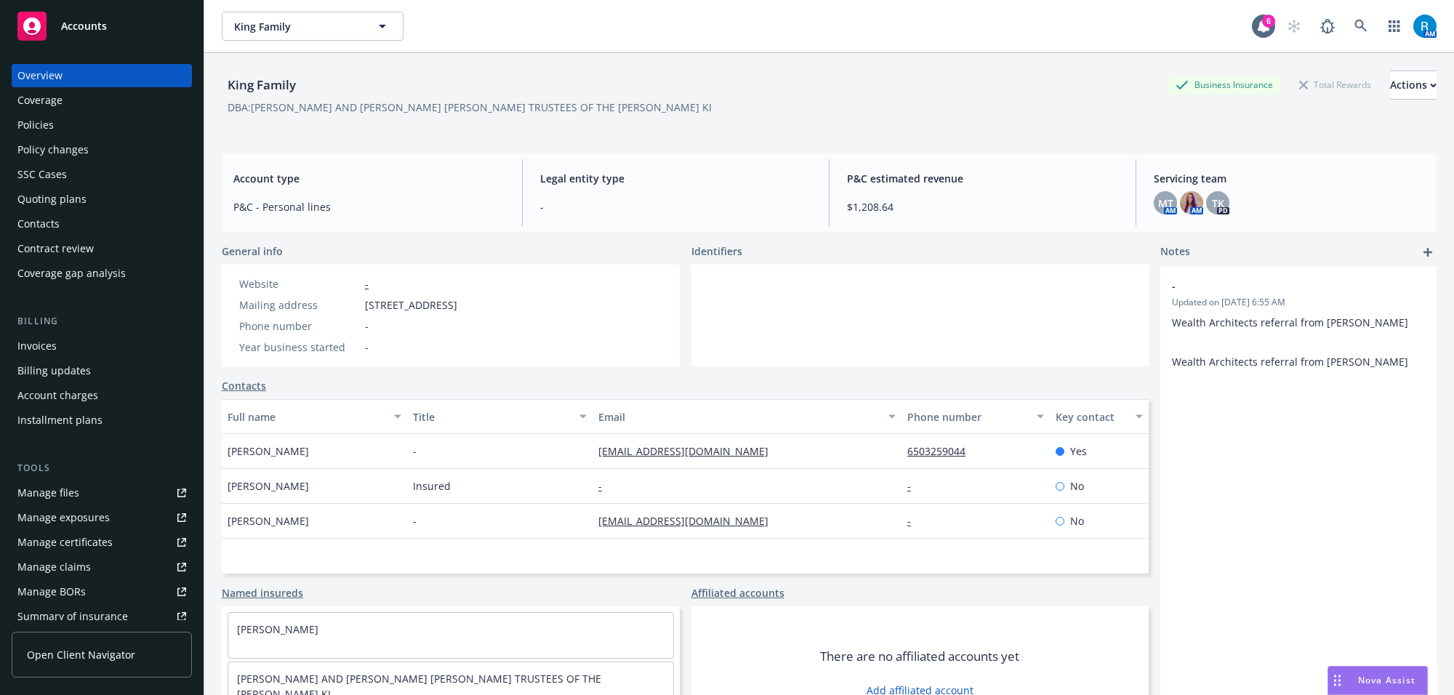
click at [68, 127] on div "Policies" at bounding box center [101, 124] width 169 height 23
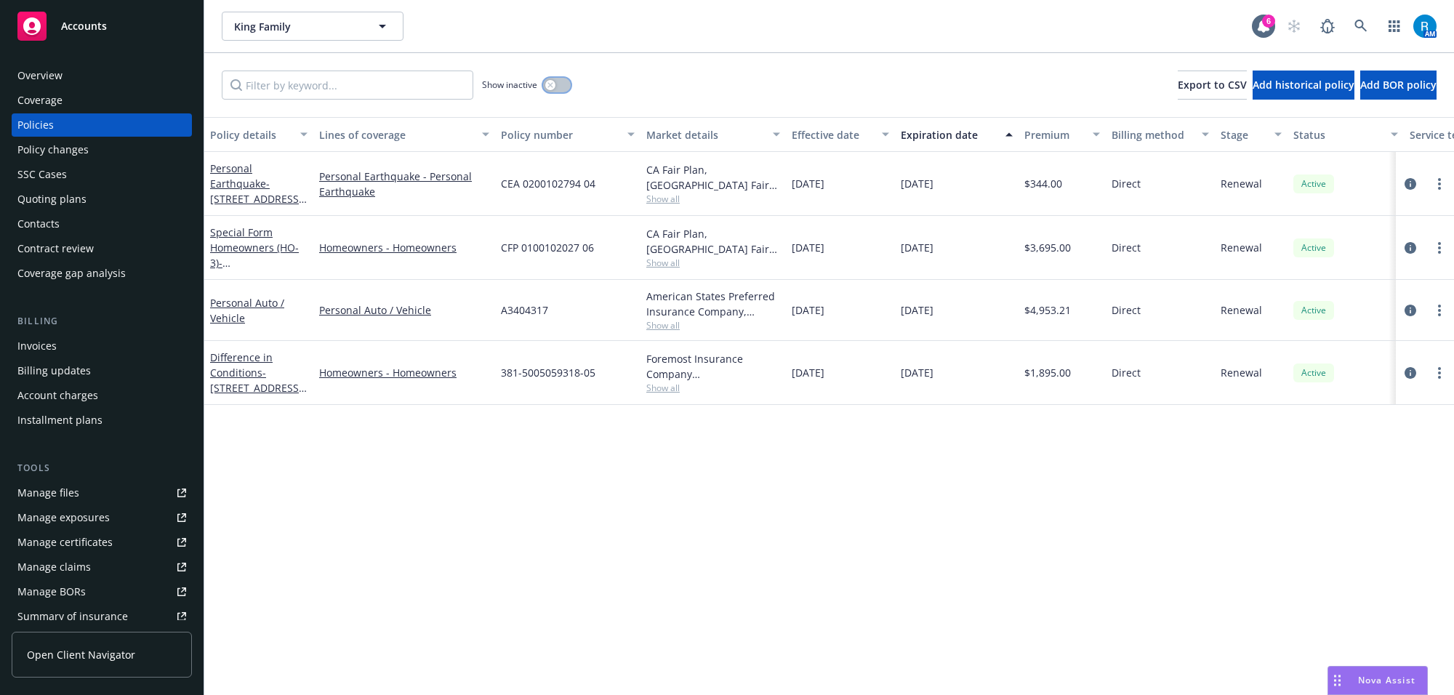
click at [551, 88] on div "button" at bounding box center [550, 85] width 10 height 10
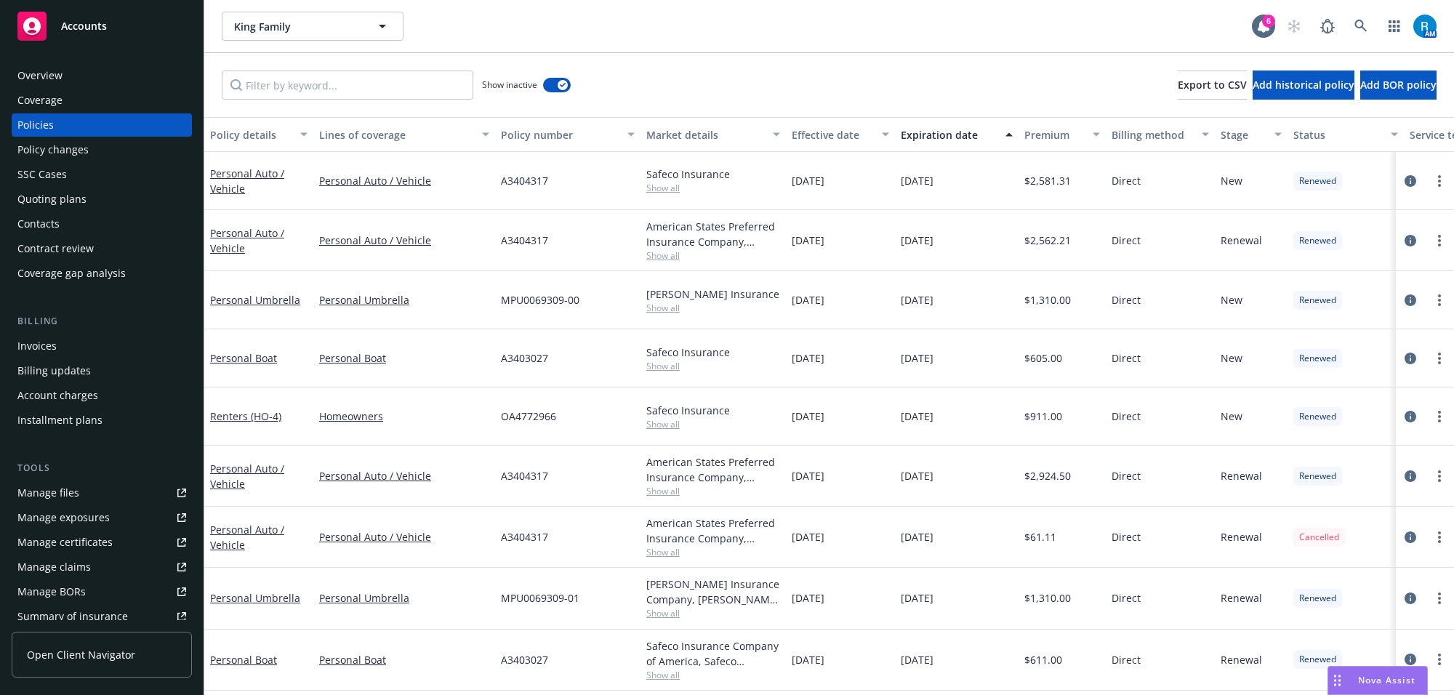
click at [942, 133] on div "Expiration date" at bounding box center [949, 134] width 96 height 15
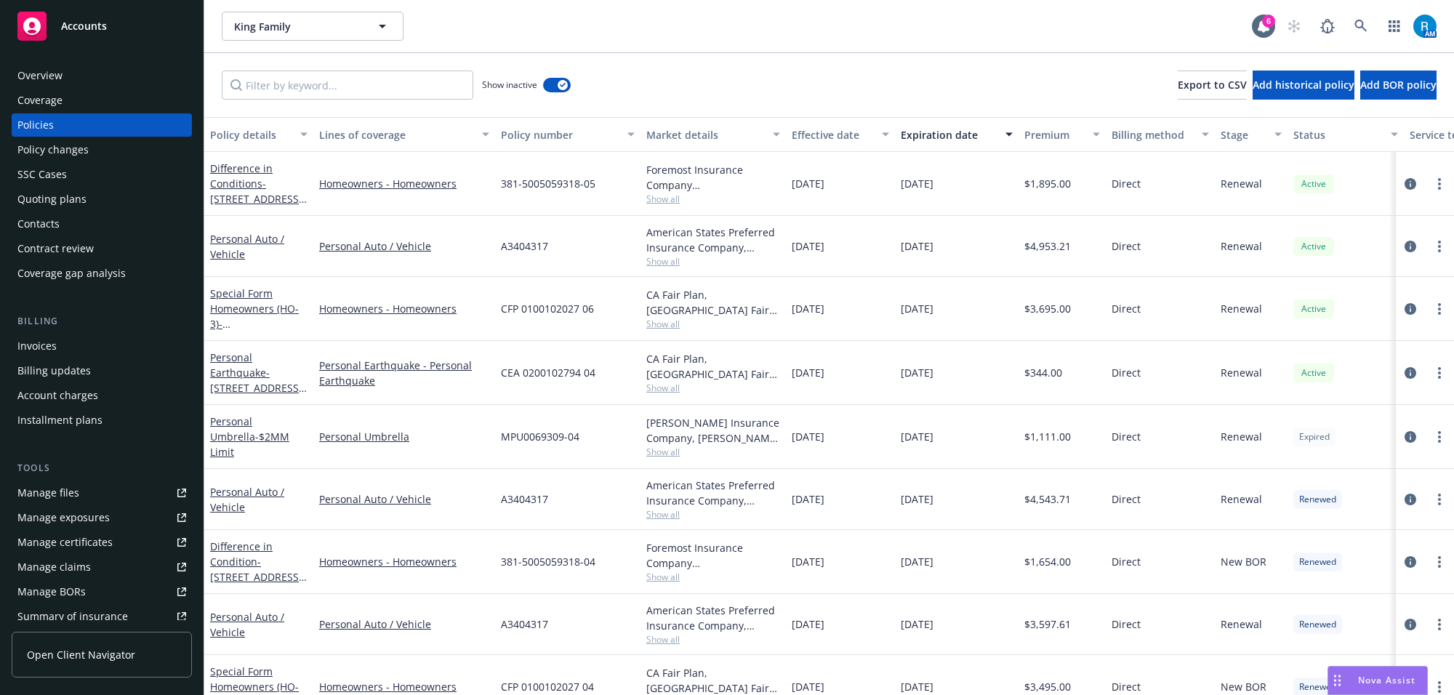
click at [62, 73] on div "Overview" at bounding box center [101, 75] width 169 height 23
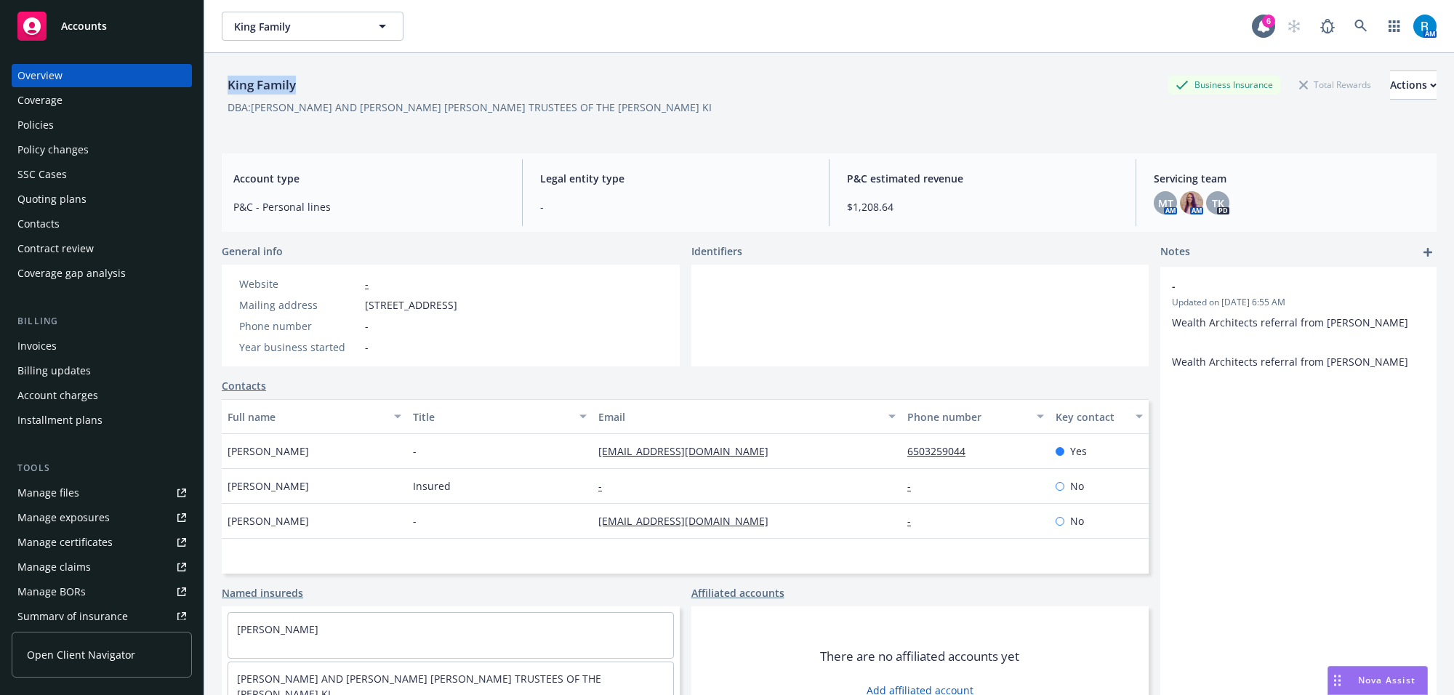
drag, startPoint x: 226, startPoint y: 92, endPoint x: 310, endPoint y: 92, distance: 83.6
click at [310, 92] on div "King Family Business Insurance Total Rewards Actions" at bounding box center [829, 85] width 1215 height 29
click at [100, 121] on div "Policies" at bounding box center [101, 124] width 169 height 23
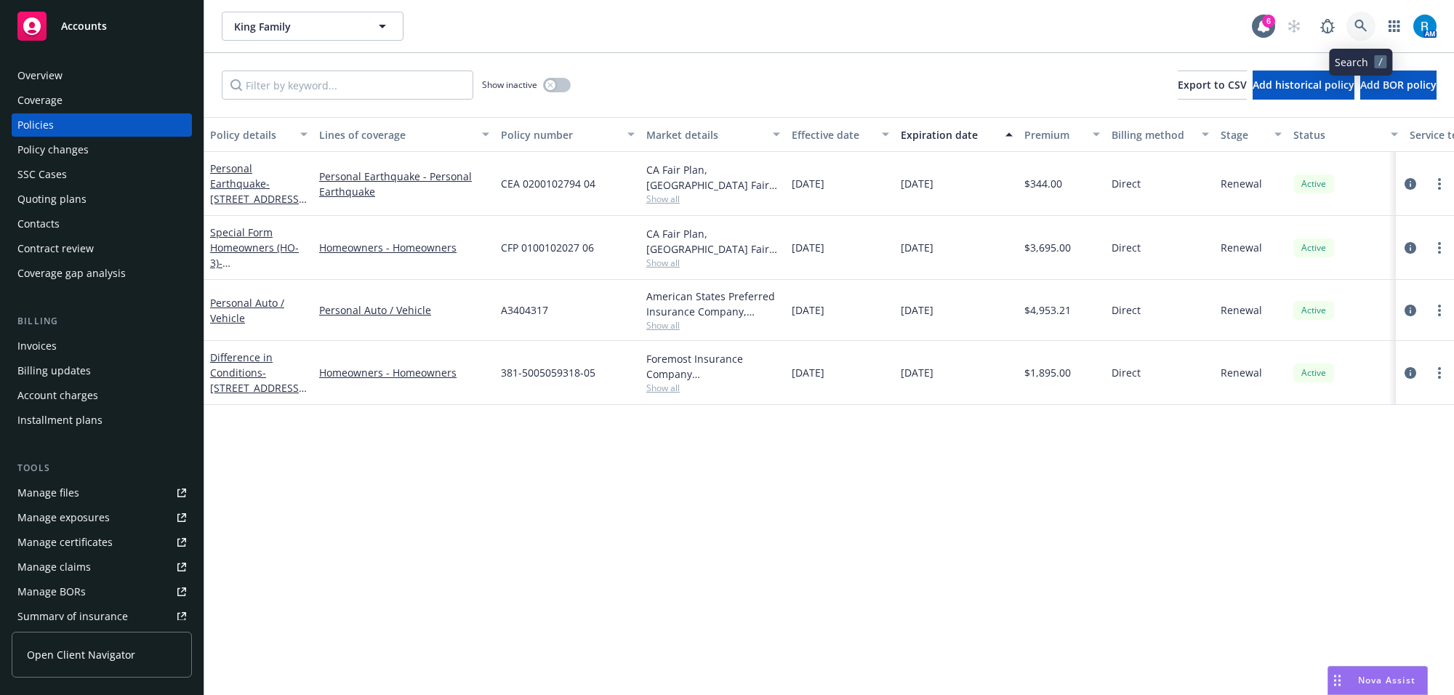
click at [1367, 30] on icon at bounding box center [1361, 26] width 13 height 13
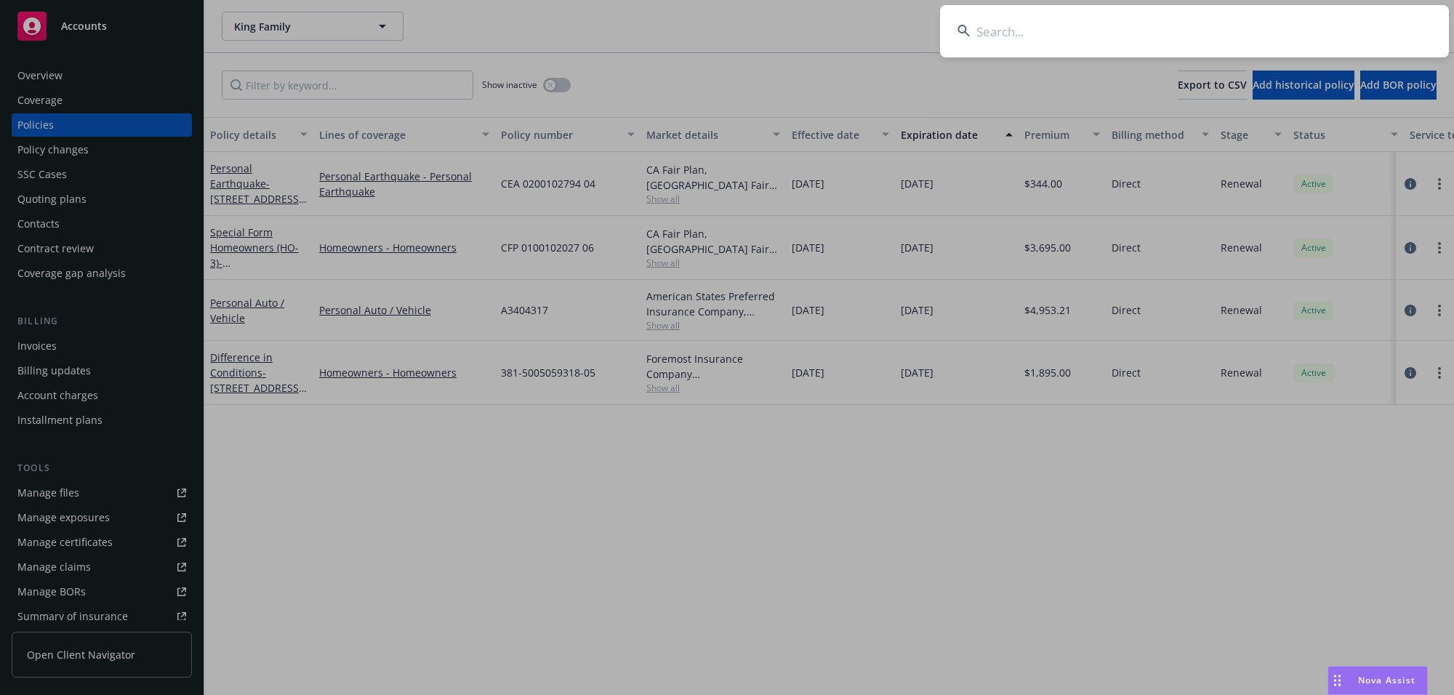
type input "[PERSON_NAME] & [PERSON_NAME]"
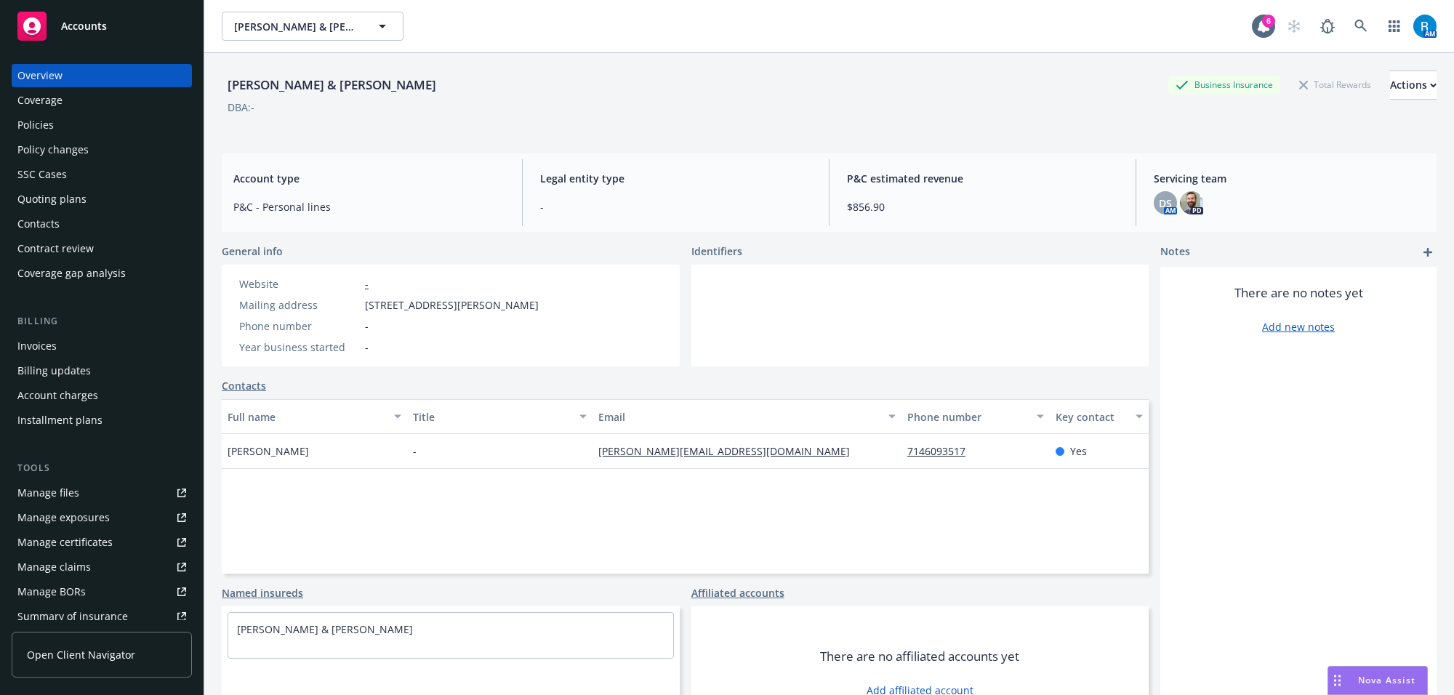
click at [53, 126] on div "Policies" at bounding box center [101, 124] width 169 height 23
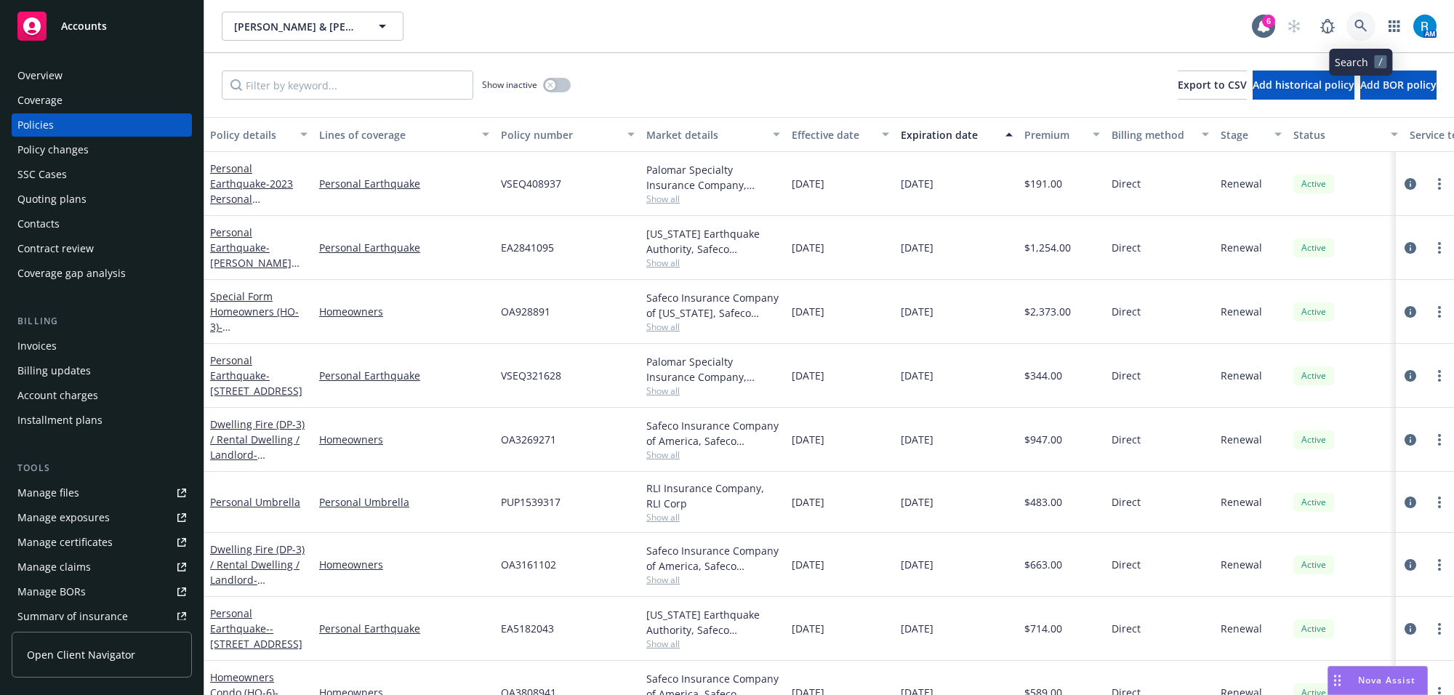
click at [1362, 27] on icon at bounding box center [1361, 26] width 12 height 12
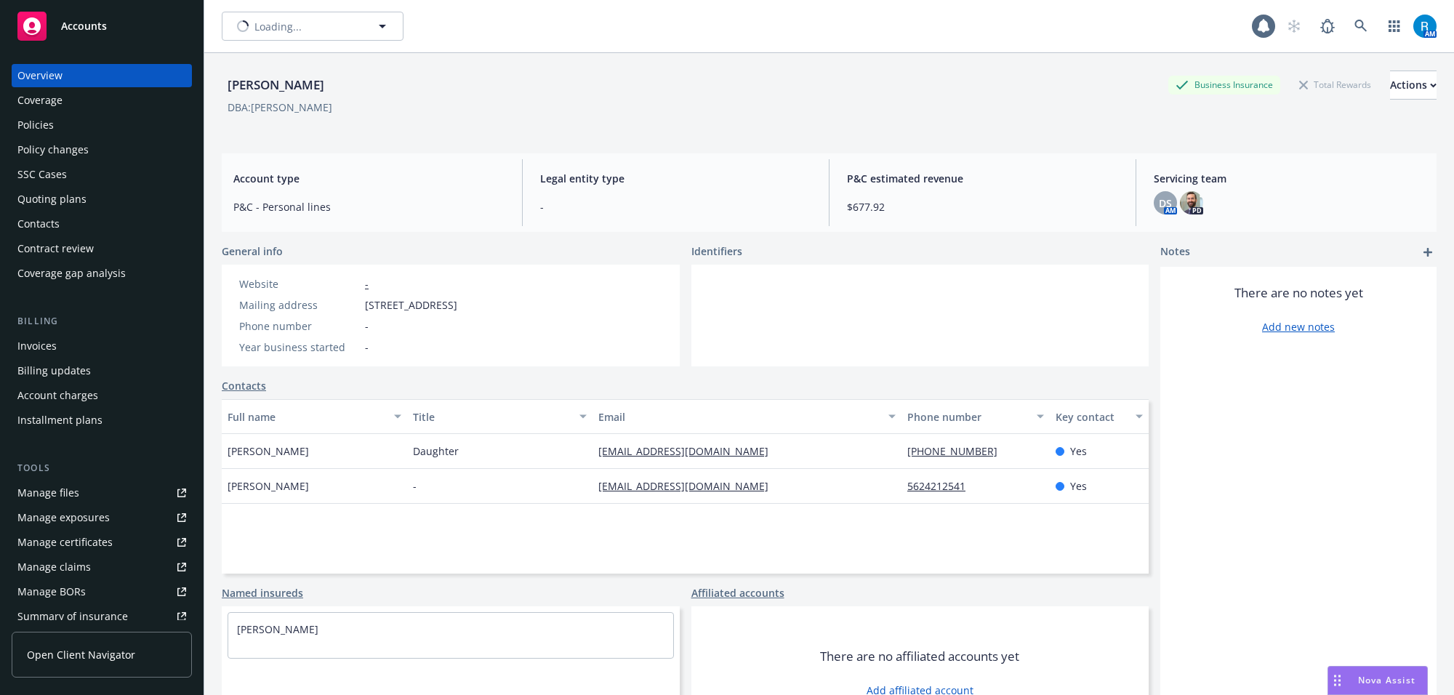
click at [95, 128] on div "Policies" at bounding box center [101, 124] width 169 height 23
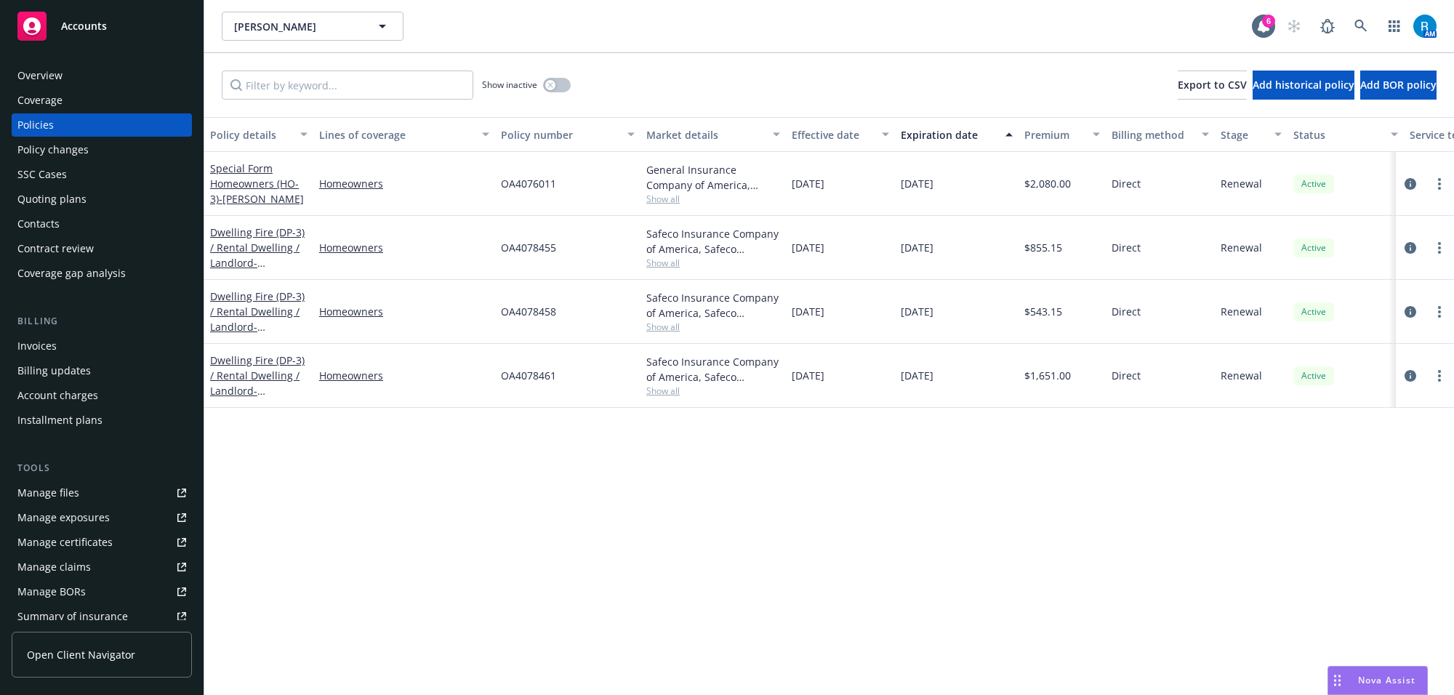
click at [526, 185] on span "OA4076011" at bounding box center [528, 183] width 55 height 15
copy span "OA4076011"
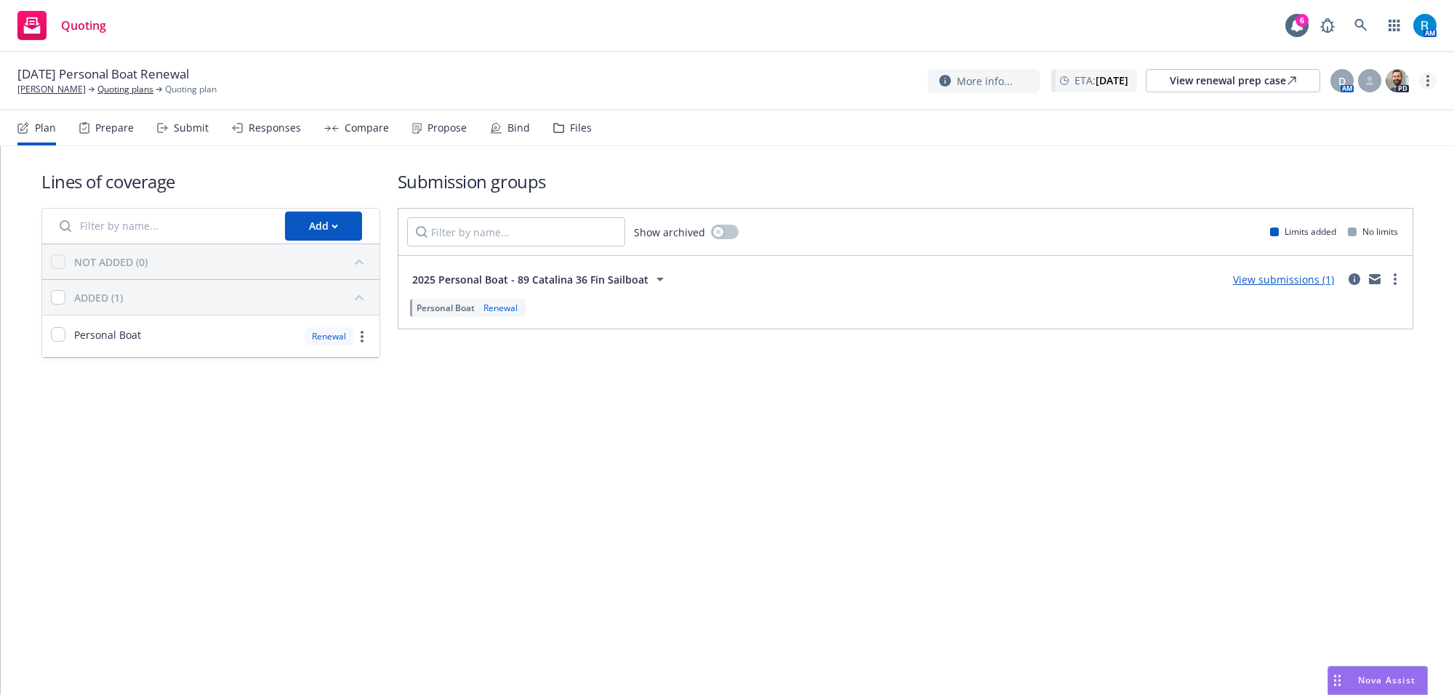
click at [1424, 84] on link "more" at bounding box center [1428, 80] width 17 height 17
drag, startPoint x: 1344, startPoint y: 194, endPoint x: 1305, endPoint y: 198, distance: 38.7
click at [1342, 195] on link "Archive quoting plan" at bounding box center [1355, 197] width 162 height 29
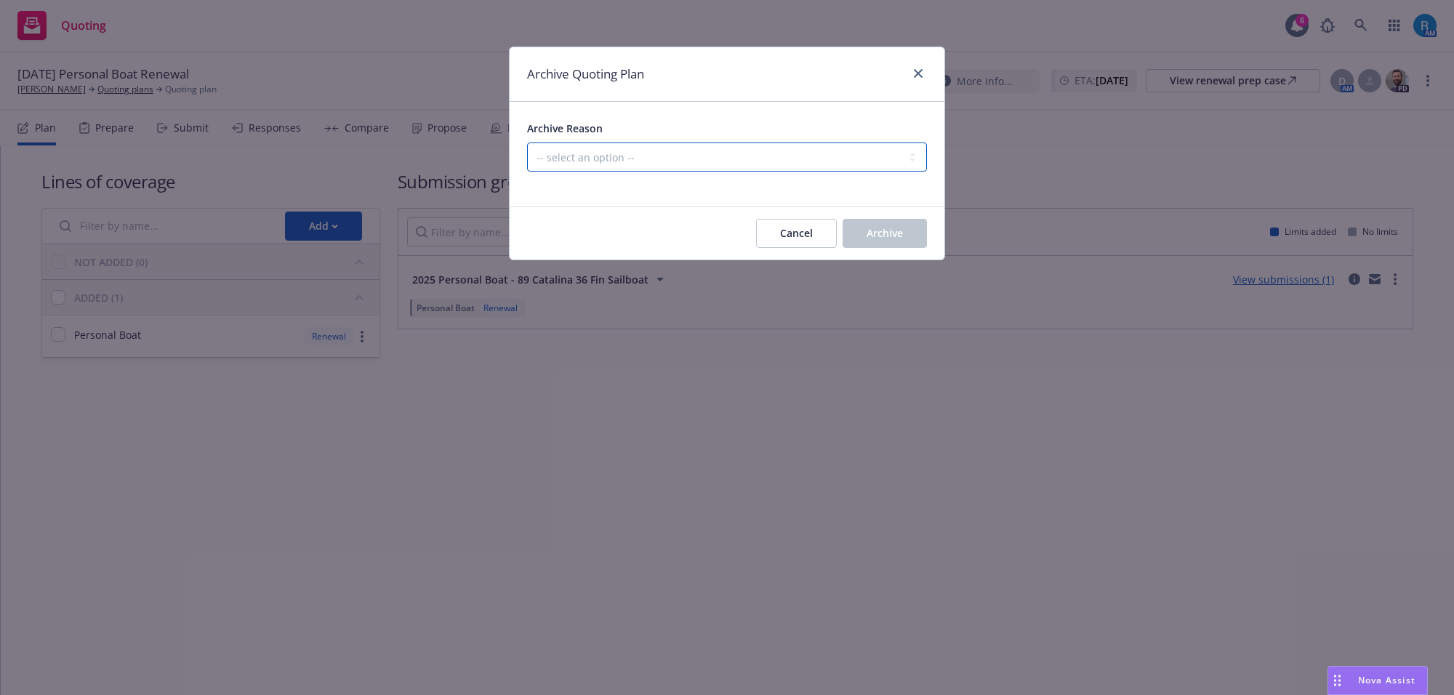
drag, startPoint x: 707, startPoint y: 169, endPoint x: 696, endPoint y: 171, distance: 11.1
click at [706, 169] on select "-- select an option -- All policies in this renewal plan are auto-renewed Creat…" at bounding box center [727, 157] width 400 height 29
select select "ARCHIVED_RENEWAL_POLICY_AUTO_RENEWED"
click at [527, 143] on select "-- select an option -- All policies in this renewal plan are auto-renewed Creat…" at bounding box center [727, 157] width 400 height 29
click at [874, 241] on button "Archive" at bounding box center [885, 233] width 84 height 29
